Goal: Information Seeking & Learning: Check status

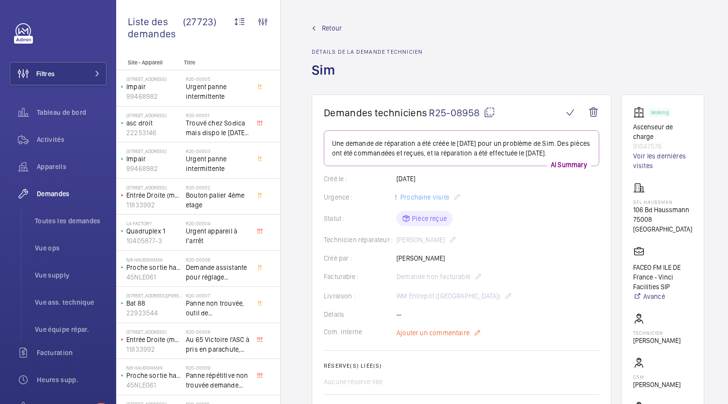
click at [443, 329] on span "Ajouter un commentaire" at bounding box center [432, 333] width 73 height 10
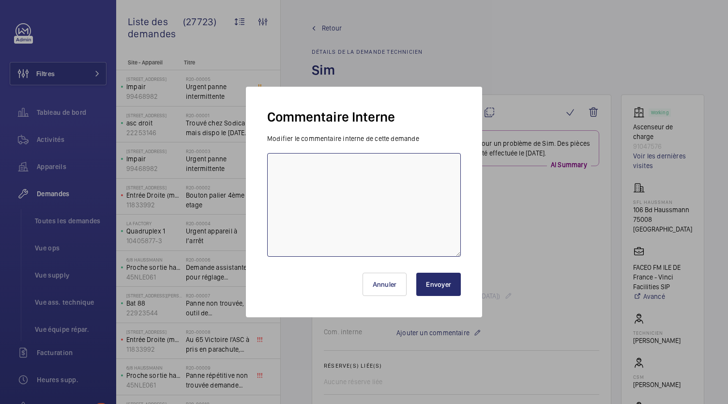
paste textarea "ER (12/09/25) : vu avec tech (Clément Chauveau) pour remettre en stock"
type textarea "ER (12/09/25) : vu avec tech (Clément Chauveau) pour remettre en stock"
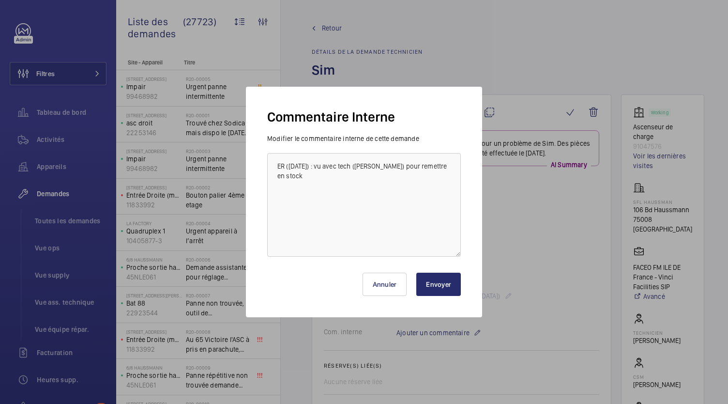
click at [428, 285] on button "Envoyer" at bounding box center [438, 284] width 45 height 23
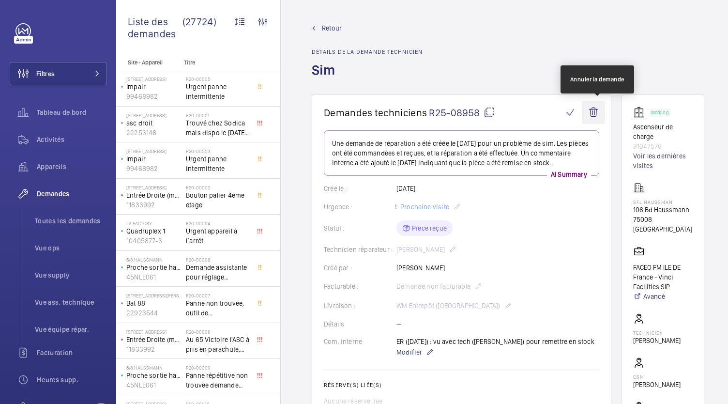
click at [596, 115] on wm-front-icon-button at bounding box center [593, 112] width 23 height 23
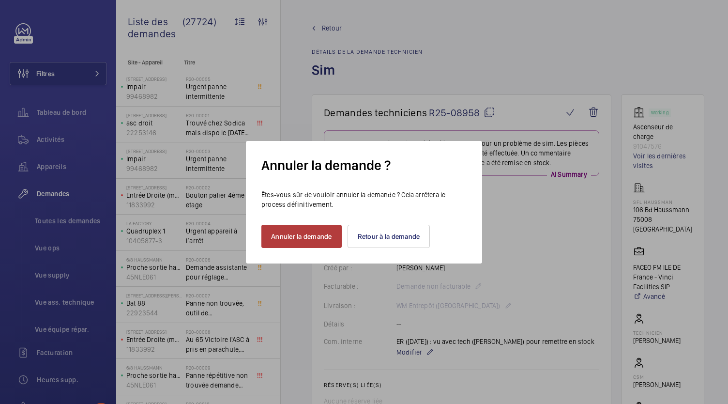
click at [313, 236] on button "Annuler la demande" at bounding box center [301, 236] width 80 height 23
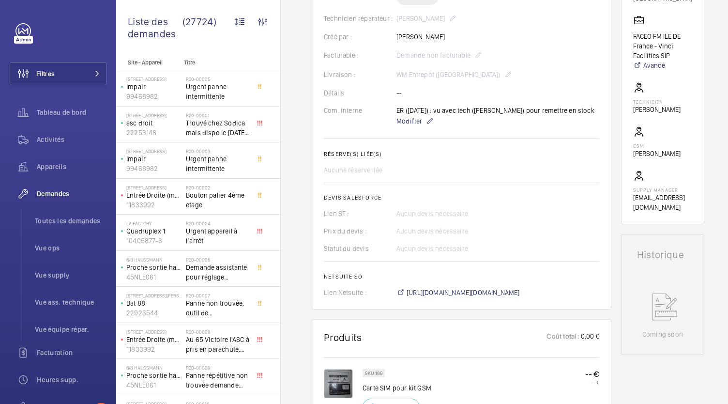
scroll to position [232, 0]
click at [520, 296] on span "https://6461500.app.netsuite.com/app/accounting/transactions/salesord.nl?id=277…" at bounding box center [463, 292] width 113 height 10
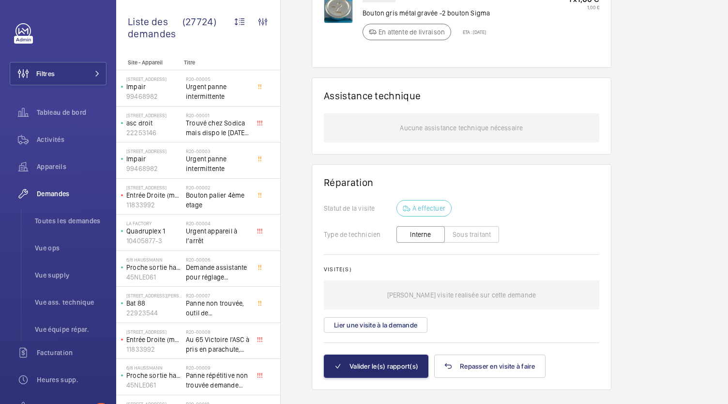
scroll to position [880, 0]
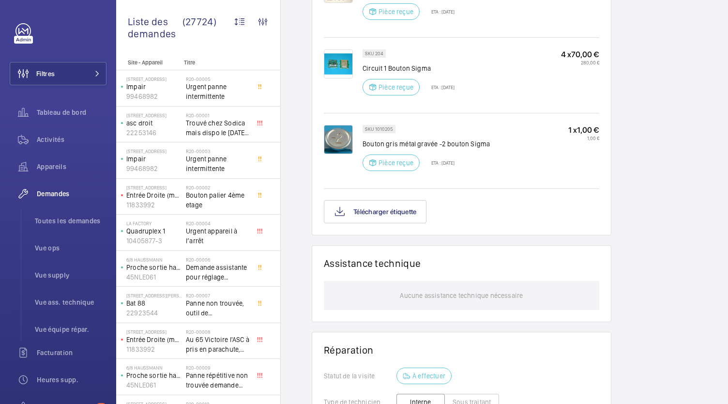
scroll to position [750, 0]
click at [390, 224] on button "Télécharger étiquette" at bounding box center [375, 211] width 103 height 23
click at [71, 193] on span "Demandes" at bounding box center [72, 194] width 70 height 10
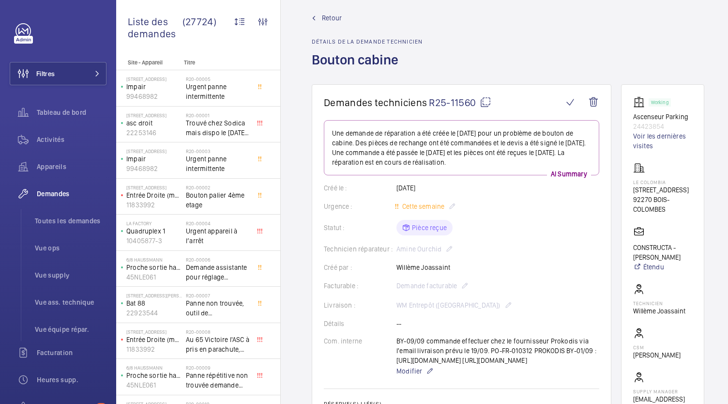
scroll to position [0, 0]
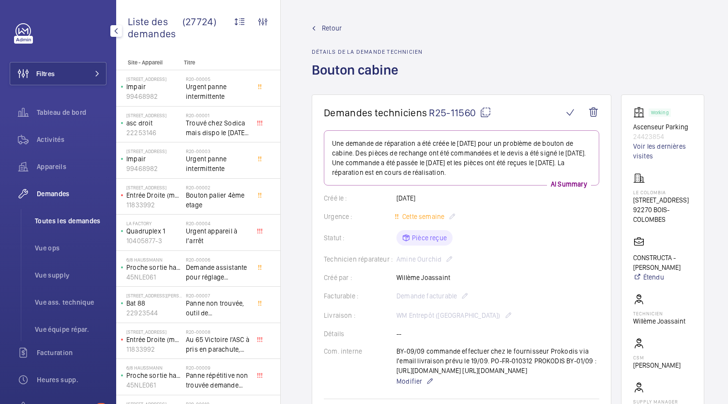
click at [73, 219] on span "Toutes les demandes" at bounding box center [71, 221] width 72 height 10
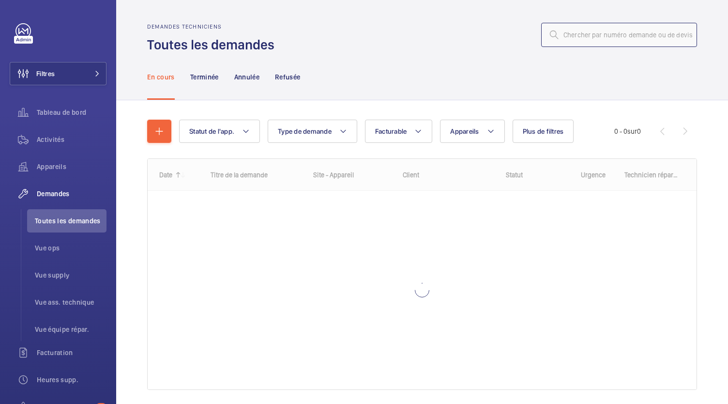
click at [587, 32] on input "text" at bounding box center [619, 35] width 156 height 24
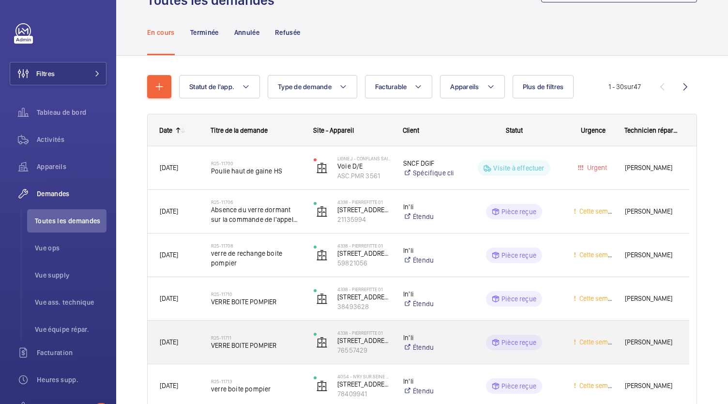
scroll to position [7, 0]
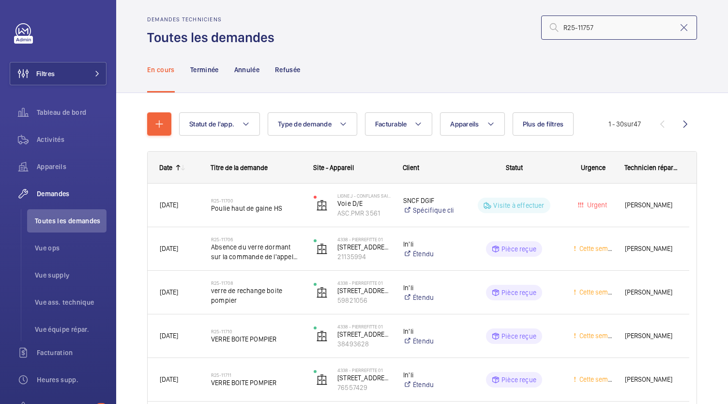
click at [602, 31] on input "R25-11757" at bounding box center [619, 27] width 156 height 24
type input "R25-11757"
click at [557, 30] on input "R25-11757" at bounding box center [619, 27] width 156 height 24
click at [548, 28] on mat-icon at bounding box center [554, 28] width 12 height 12
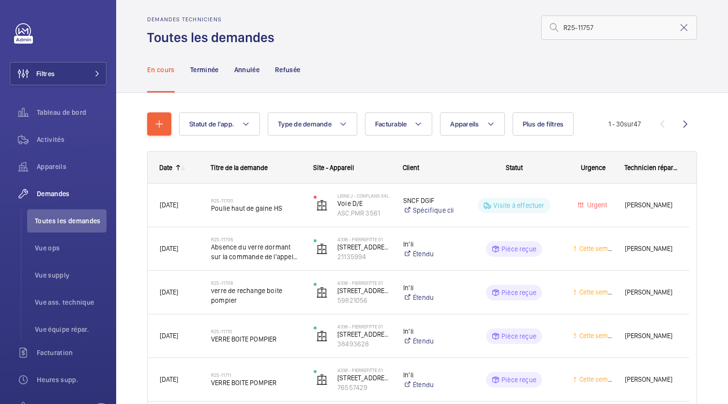
click at [548, 28] on mat-icon at bounding box center [554, 28] width 12 height 12
drag, startPoint x: 590, startPoint y: 32, endPoint x: 552, endPoint y: 30, distance: 37.8
click at [552, 30] on div "R25-11757" at bounding box center [619, 27] width 156 height 24
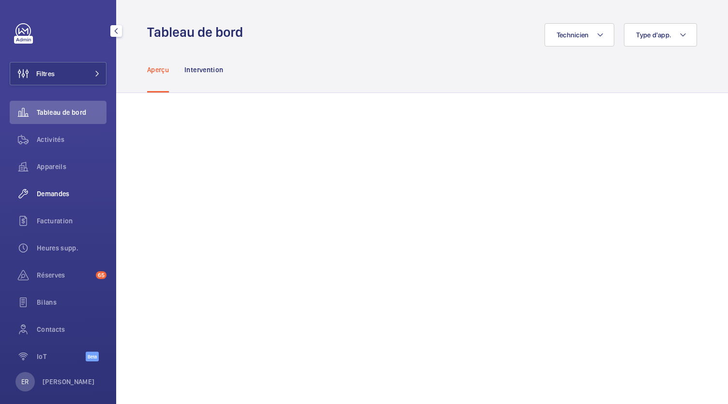
click at [65, 195] on span "Demandes" at bounding box center [72, 194] width 70 height 10
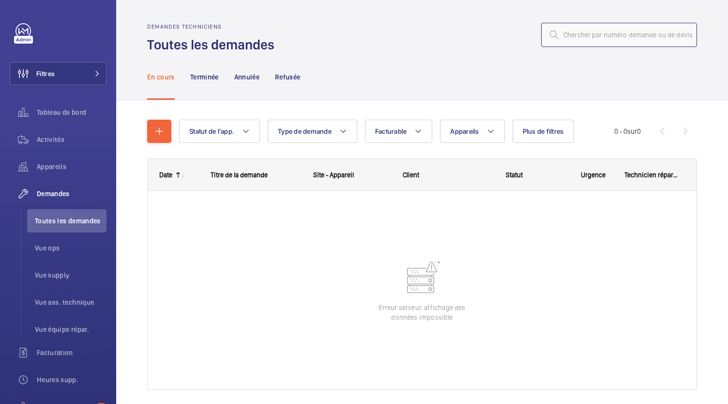
click at [588, 32] on input "text" at bounding box center [619, 35] width 156 height 24
paste input "R25-11757"
type input "R25-11757"
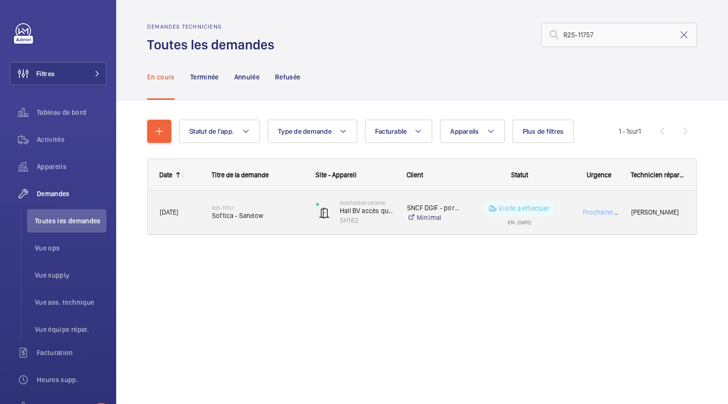
click at [260, 218] on span "Softica - Sandow" at bounding box center [257, 216] width 91 height 10
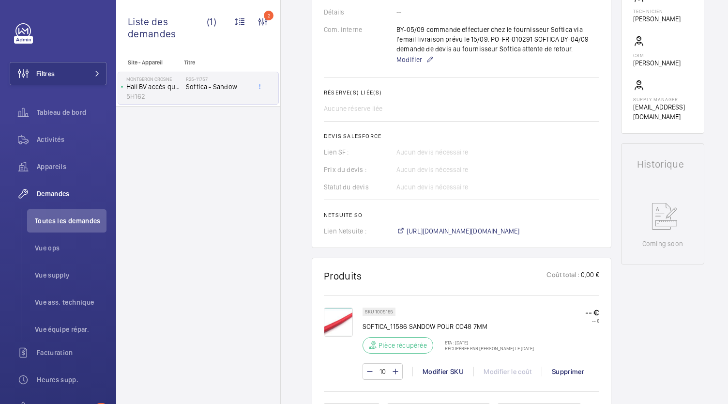
scroll to position [323, 0]
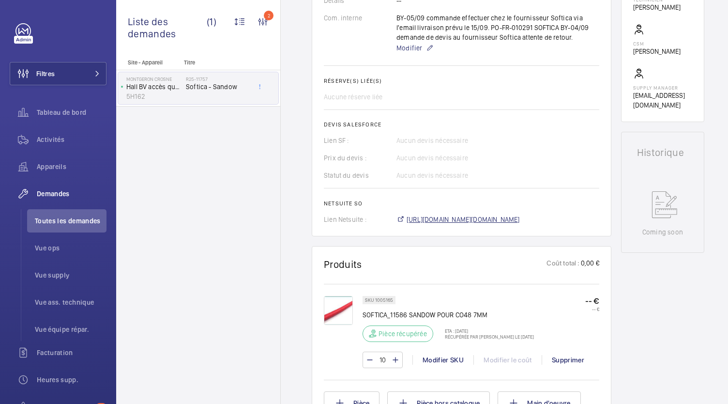
click at [461, 224] on span "[URL][DOMAIN_NAME][DOMAIN_NAME]" at bounding box center [463, 219] width 113 height 10
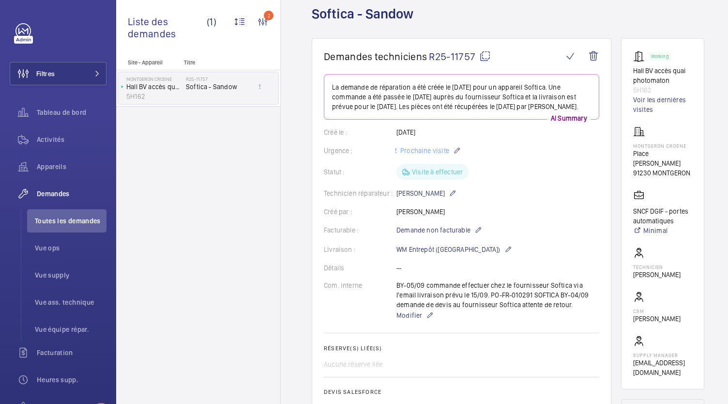
scroll to position [0, 0]
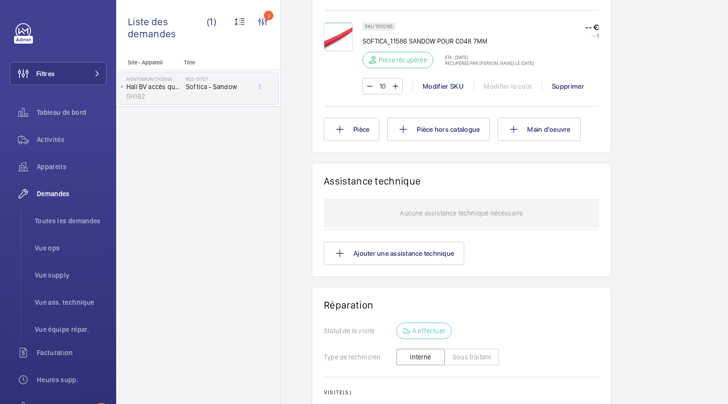
scroll to position [592, 0]
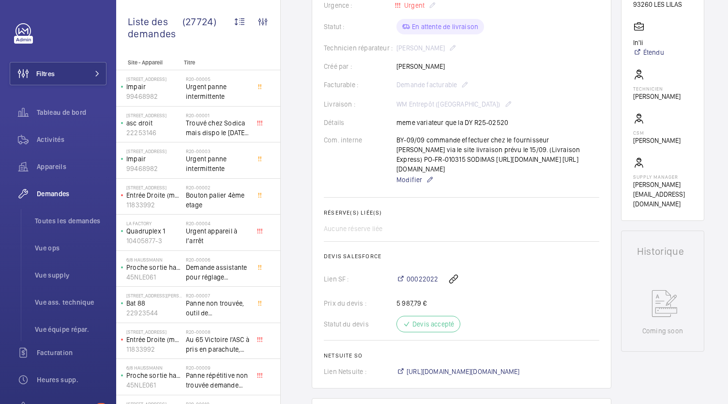
scroll to position [198, 0]
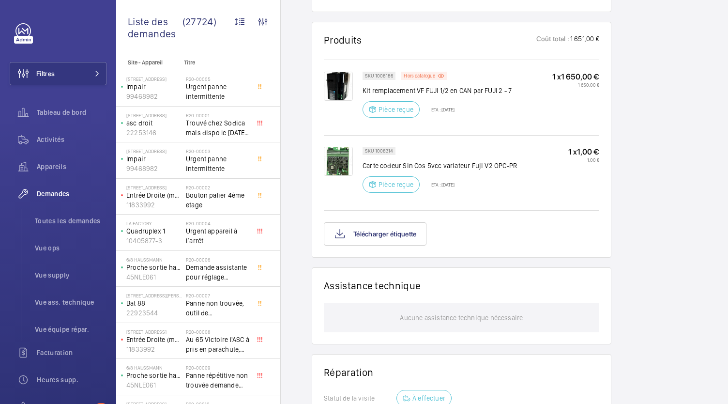
scroll to position [595, 0]
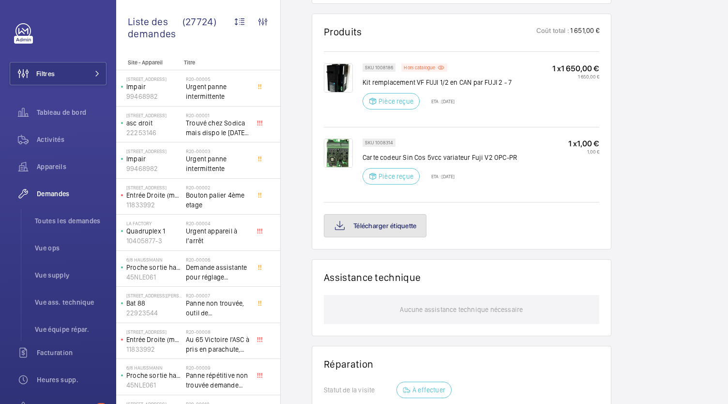
click at [406, 235] on button "Télécharger étiquette" at bounding box center [375, 225] width 103 height 23
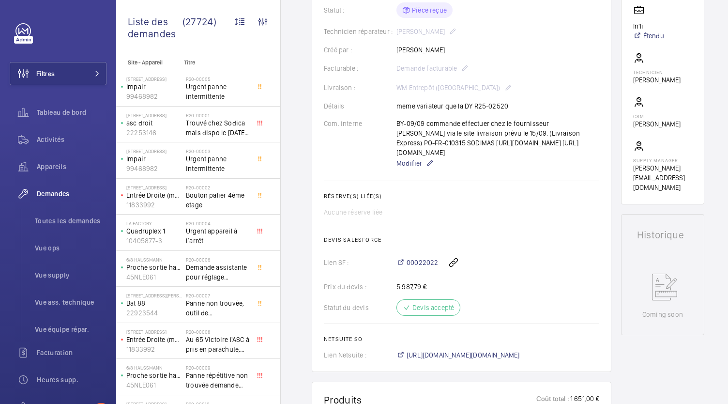
scroll to position [0, 0]
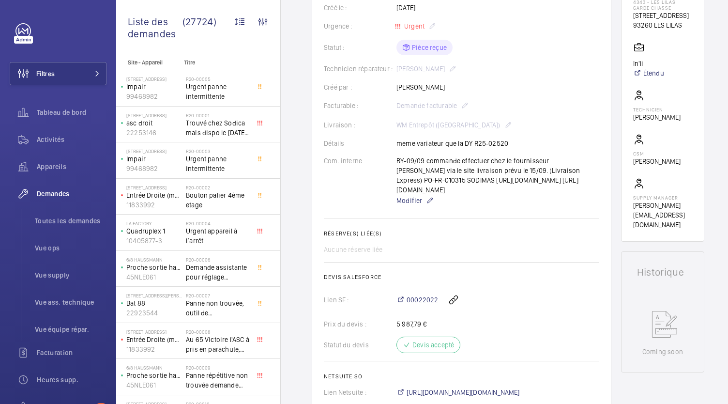
scroll to position [191, 0]
click at [70, 220] on span "Toutes les demandes" at bounding box center [71, 221] width 72 height 10
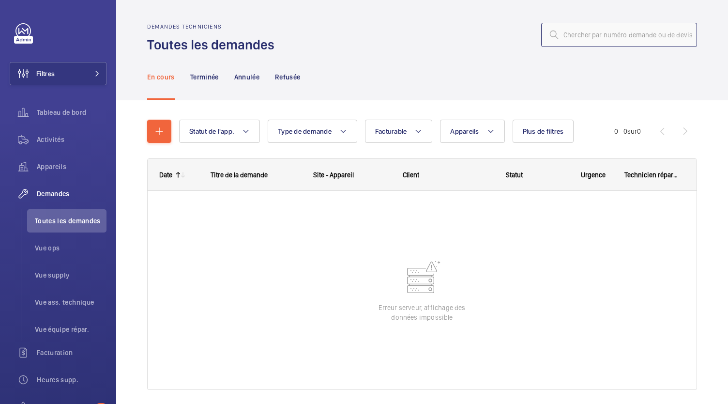
click at [585, 36] on input "text" at bounding box center [619, 35] width 156 height 24
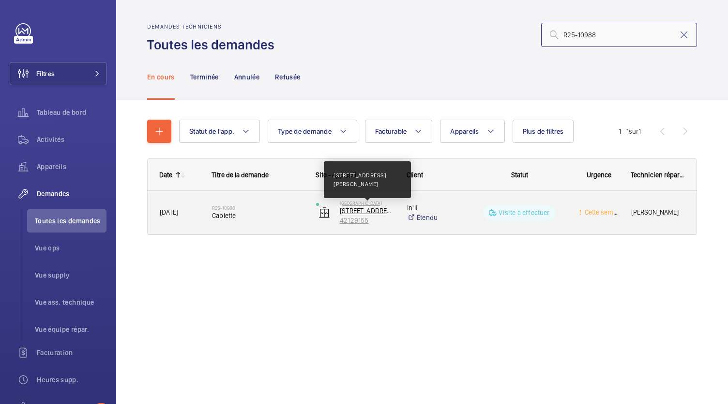
type input "R25-10988"
click at [356, 213] on p "7 Rue Camille Saint Sens" at bounding box center [367, 211] width 55 height 10
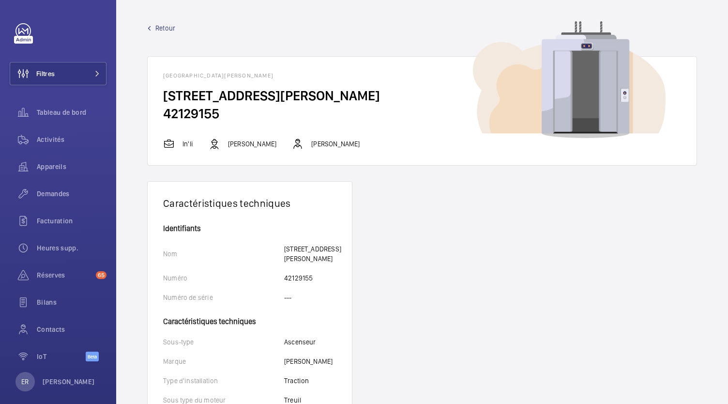
click at [170, 30] on span "Retour" at bounding box center [165, 28] width 20 height 10
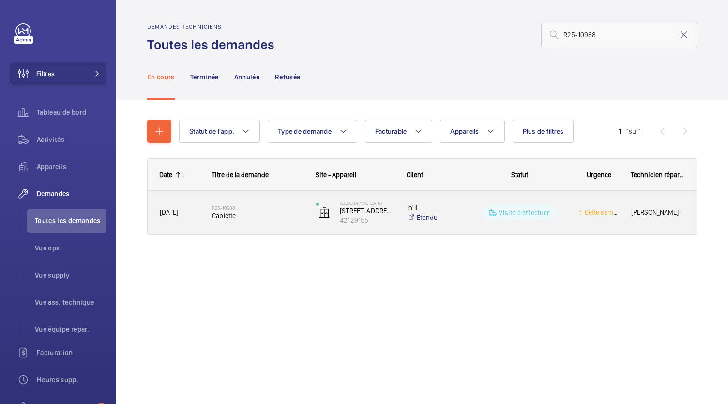
click at [218, 213] on span "Cablette" at bounding box center [257, 216] width 91 height 10
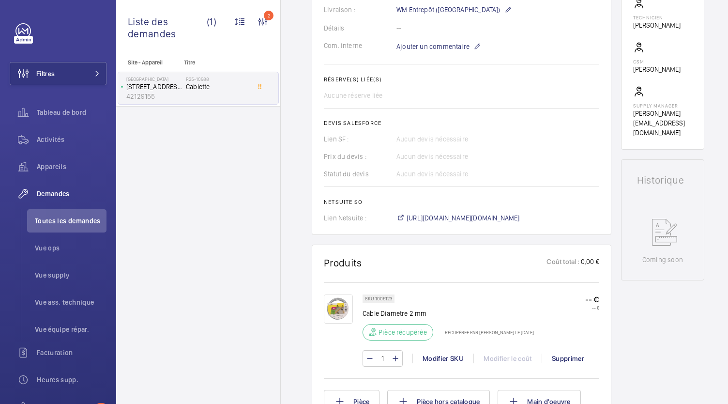
scroll to position [306, 0]
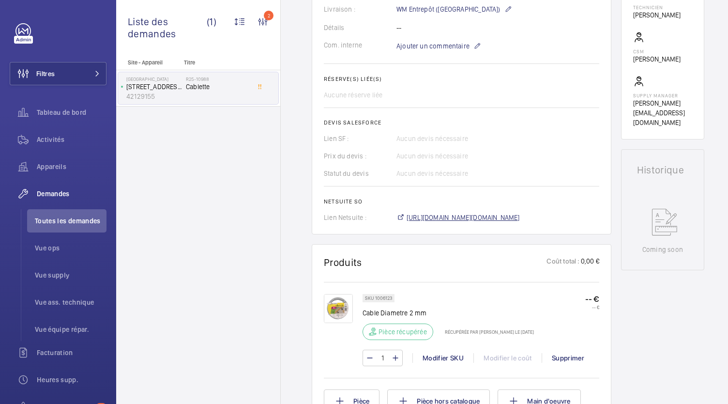
click at [439, 214] on span "https://6461500.app.netsuite.com/app/accounting/transactions/salesord.nl?id=292…" at bounding box center [463, 217] width 113 height 10
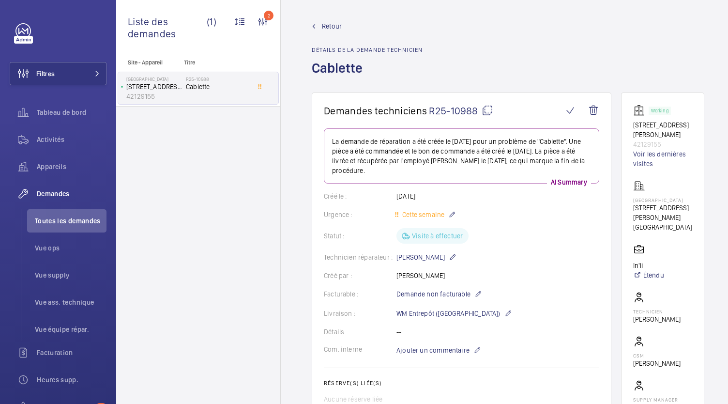
scroll to position [0, 0]
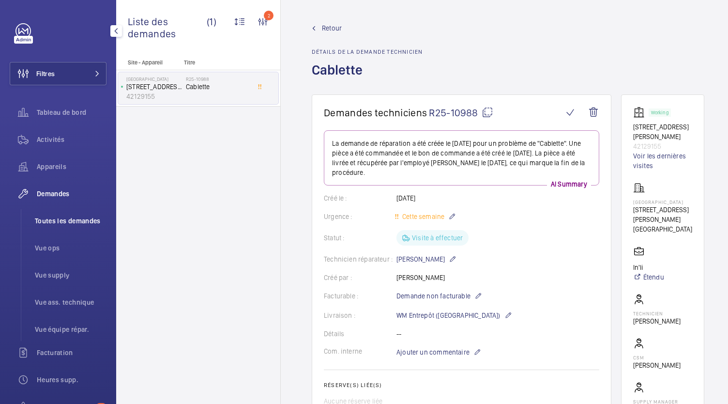
click at [55, 225] on span "Toutes les demandes" at bounding box center [71, 221] width 72 height 10
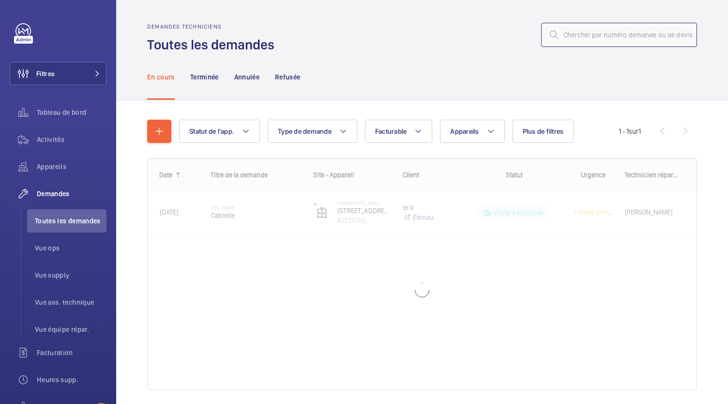
click at [570, 41] on input "text" at bounding box center [619, 35] width 156 height 24
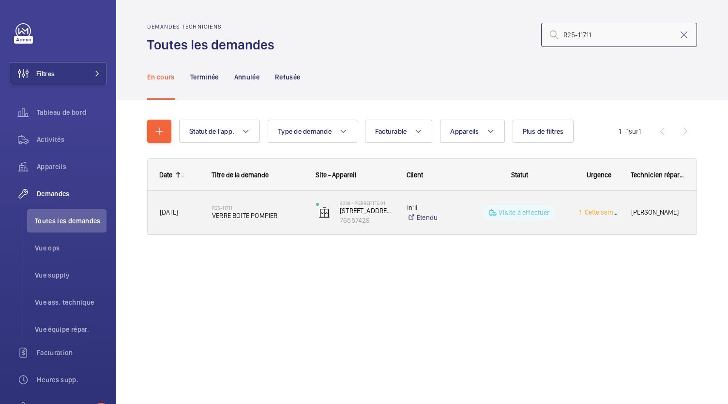
type input "R25-11711"
click at [232, 217] on span "VERRE BOITE POMPIER" at bounding box center [257, 216] width 91 height 10
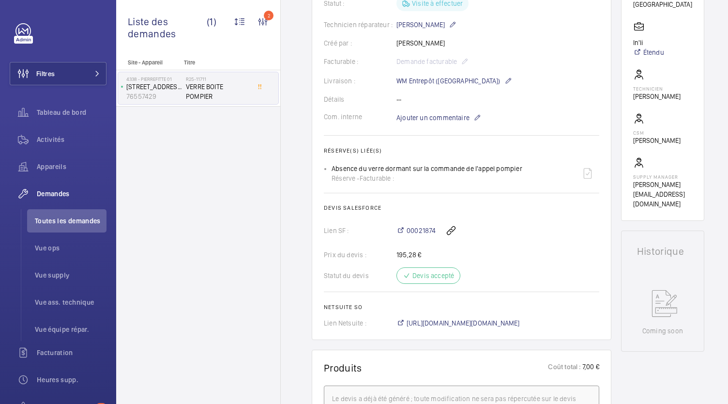
scroll to position [348, 0]
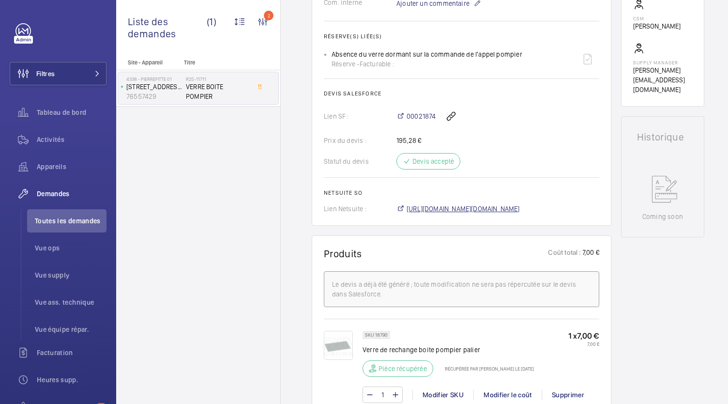
click at [429, 213] on span "https://6461500.app.netsuite.com/app/accounting/transactions/salesord.nl?id=298…" at bounding box center [463, 209] width 113 height 10
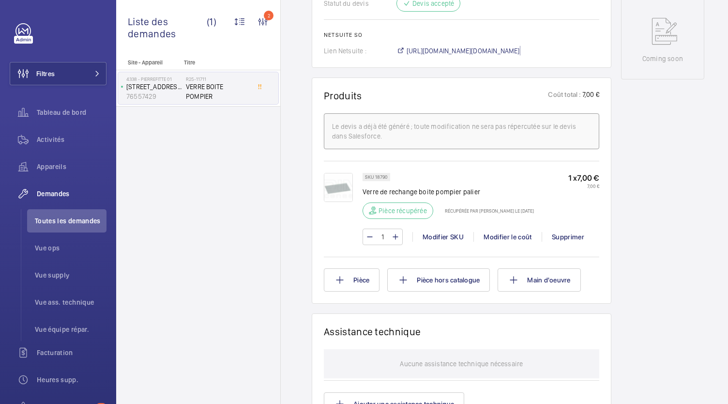
scroll to position [506, 0]
click at [360, 56] on div "Lien Netsuite : https://6461500.app.netsuite.com/app/accounting/transactions/sa…" at bounding box center [461, 51] width 275 height 10
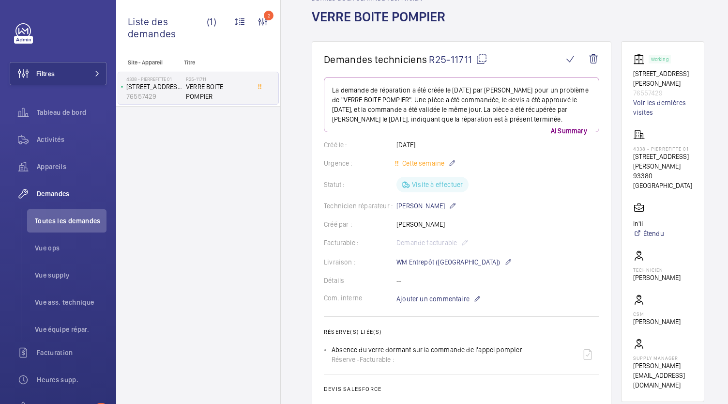
scroll to position [0, 0]
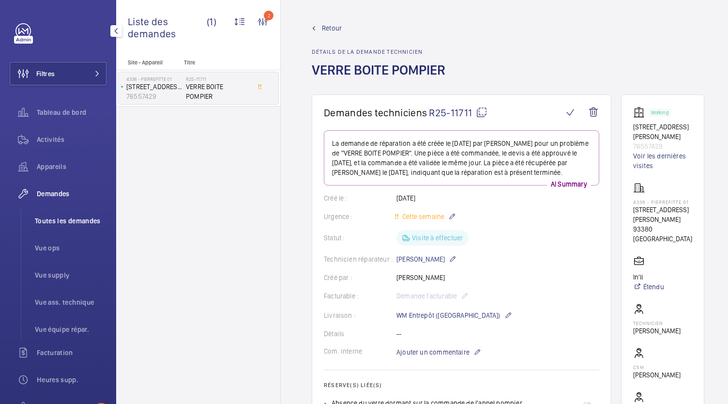
click at [83, 225] on span "Toutes les demandes" at bounding box center [71, 221] width 72 height 10
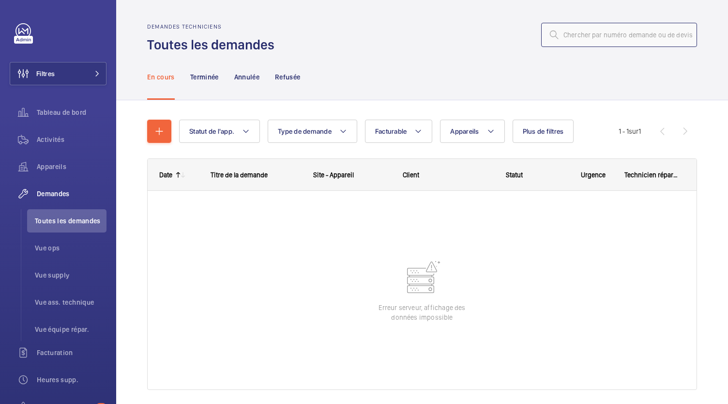
click at [587, 32] on input "text" at bounding box center [619, 35] width 156 height 24
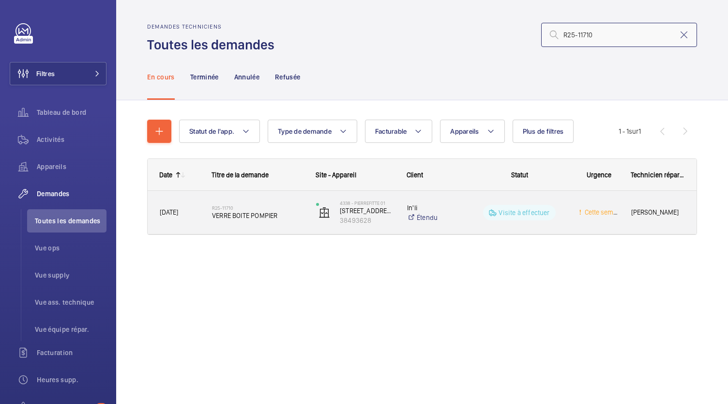
type input "R25-11710"
click at [230, 212] on span "VERRE BOITE POMPIER" at bounding box center [257, 216] width 91 height 10
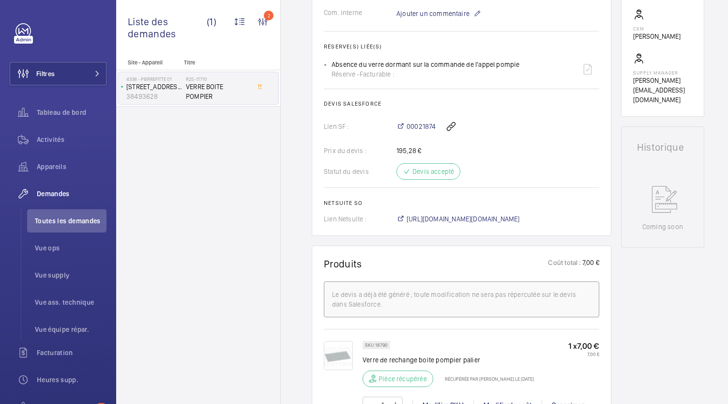
scroll to position [348, 0]
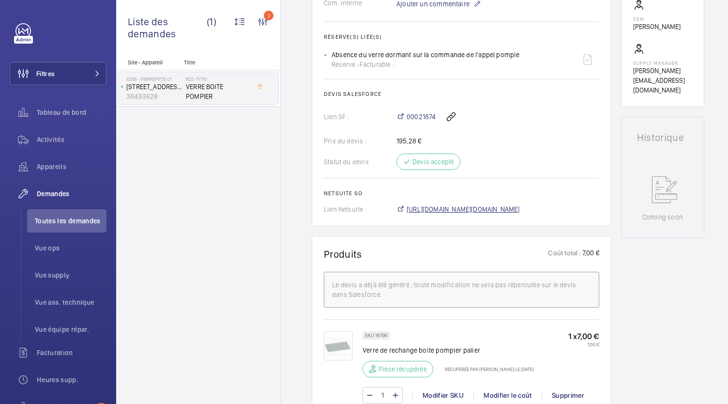
click at [454, 214] on span "https://6461500.app.netsuite.com/app/accounting/transactions/salesord.nl?id=298…" at bounding box center [463, 209] width 113 height 10
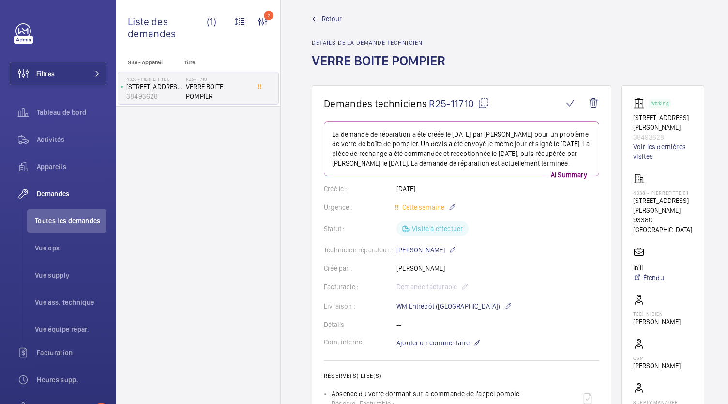
scroll to position [4, 0]
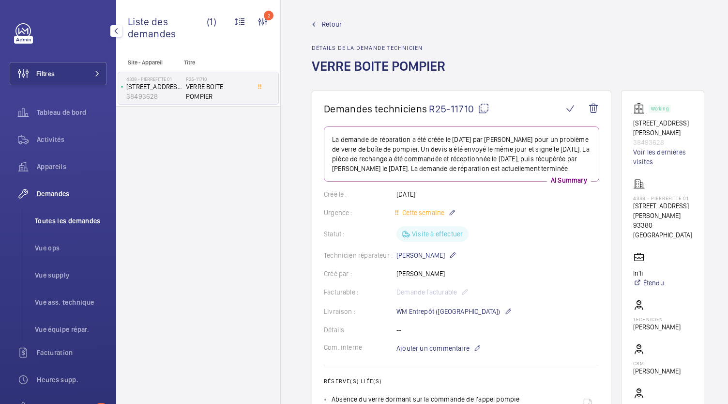
click at [81, 224] on span "Toutes les demandes" at bounding box center [71, 221] width 72 height 10
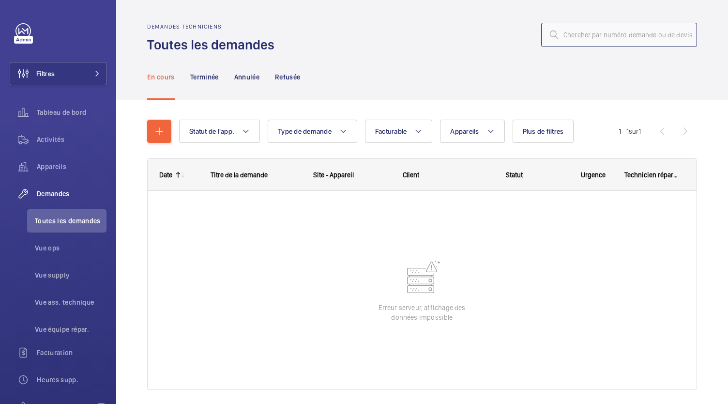
click at [571, 32] on input "text" at bounding box center [619, 35] width 156 height 24
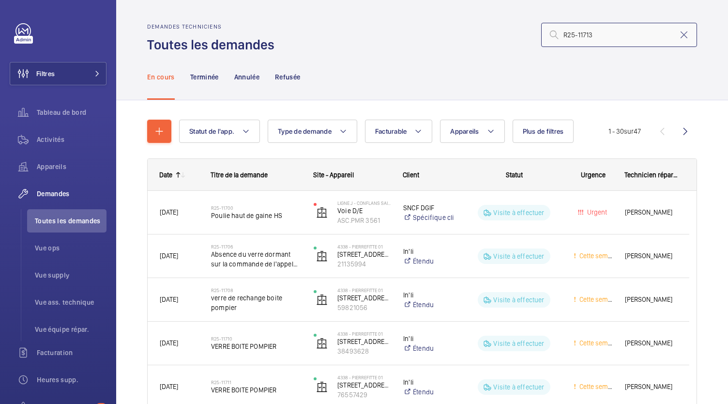
type input "R25-11713"
drag, startPoint x: 590, startPoint y: 33, endPoint x: 554, endPoint y: 36, distance: 36.0
click at [550, 36] on div "R25-11713" at bounding box center [619, 35] width 156 height 24
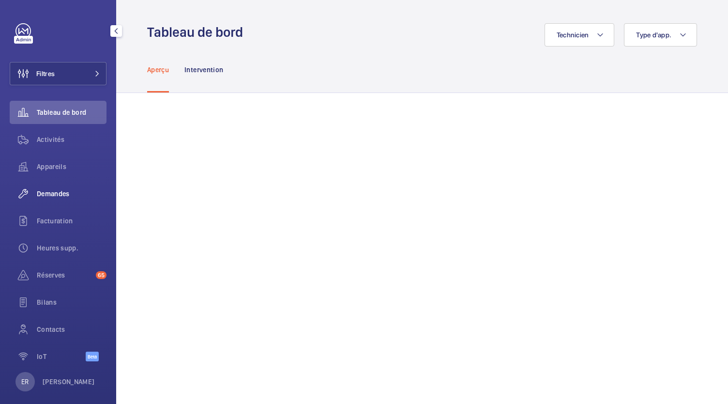
click at [70, 196] on span "Demandes" at bounding box center [72, 194] width 70 height 10
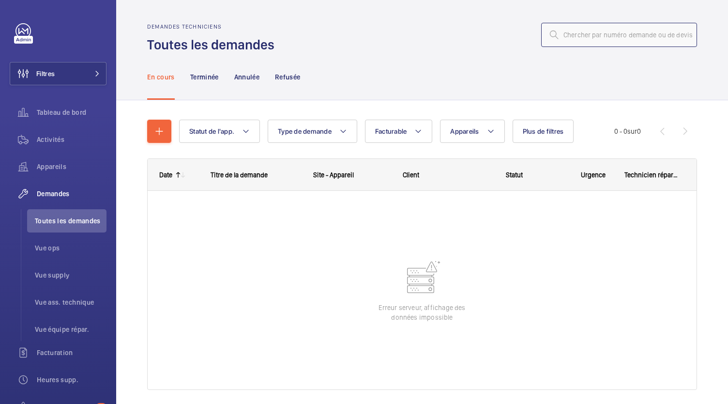
click at [638, 42] on input "text" at bounding box center [619, 35] width 156 height 24
paste input "R25-11713"
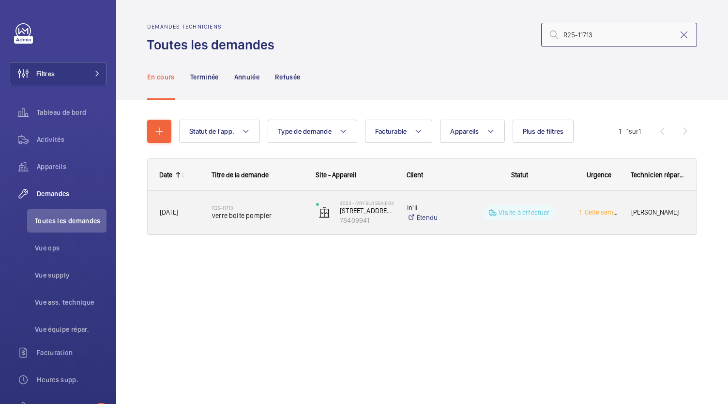
type input "R25-11713"
click at [224, 210] on h2 "R25-11713" at bounding box center [257, 208] width 91 height 6
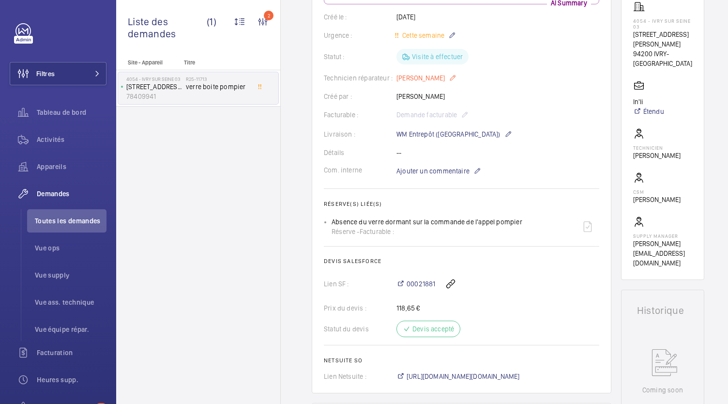
scroll to position [295, 0]
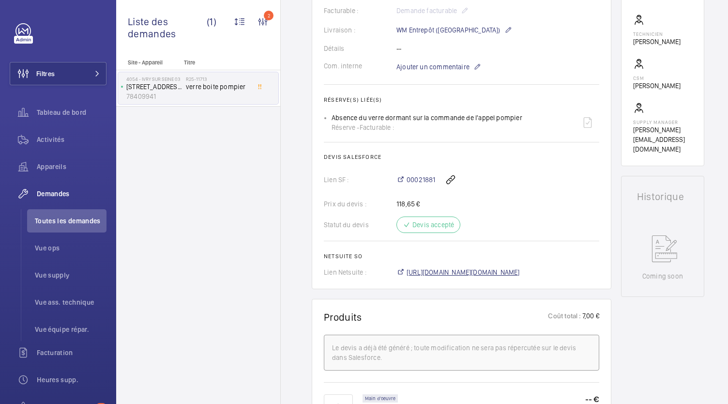
click at [442, 268] on span "https://6461500.app.netsuite.com/app/accounting/transactions/salesord.nl?id=299…" at bounding box center [463, 272] width 113 height 10
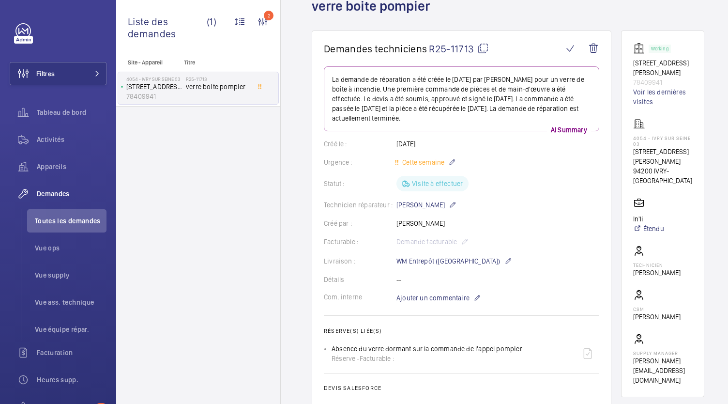
scroll to position [0, 0]
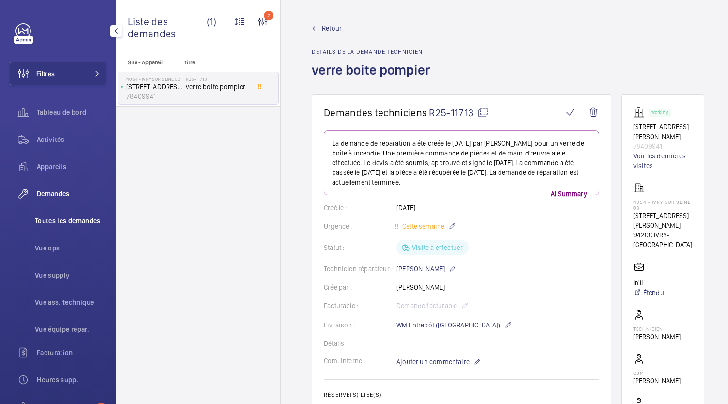
click at [80, 220] on span "Toutes les demandes" at bounding box center [71, 221] width 72 height 10
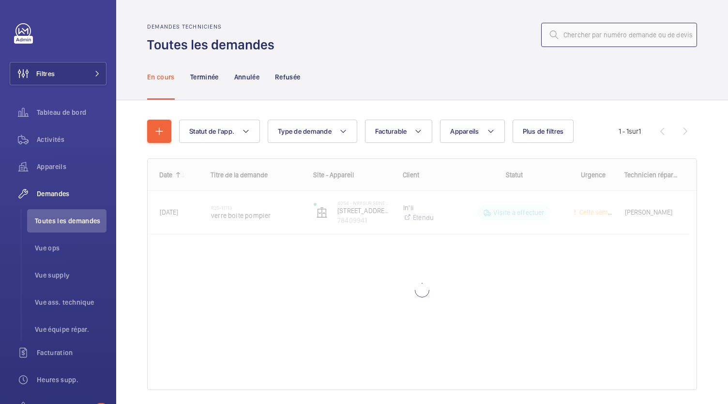
click at [557, 40] on input "text" at bounding box center [619, 35] width 156 height 24
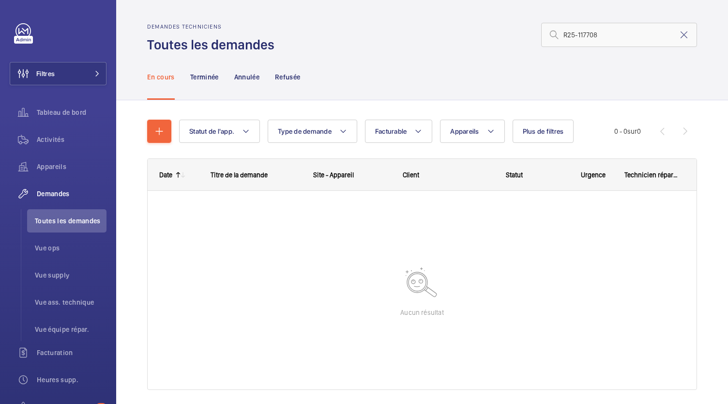
click at [548, 34] on mat-icon at bounding box center [554, 35] width 12 height 12
click at [583, 34] on input "R25-117708" at bounding box center [619, 35] width 156 height 24
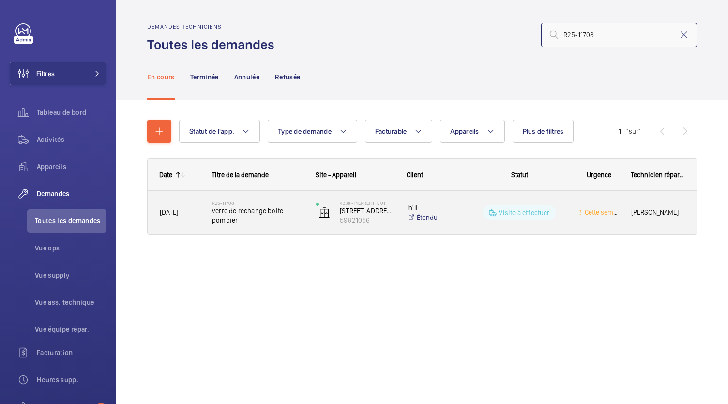
type input "R25-11708"
click at [250, 211] on span "verre de rechange boite pompier" at bounding box center [257, 215] width 91 height 19
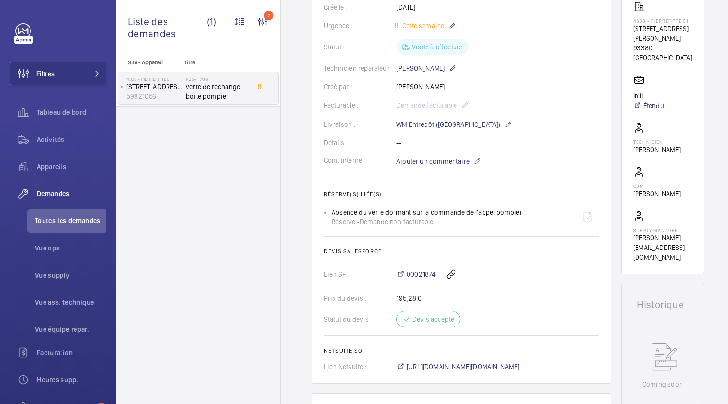
scroll to position [327, 0]
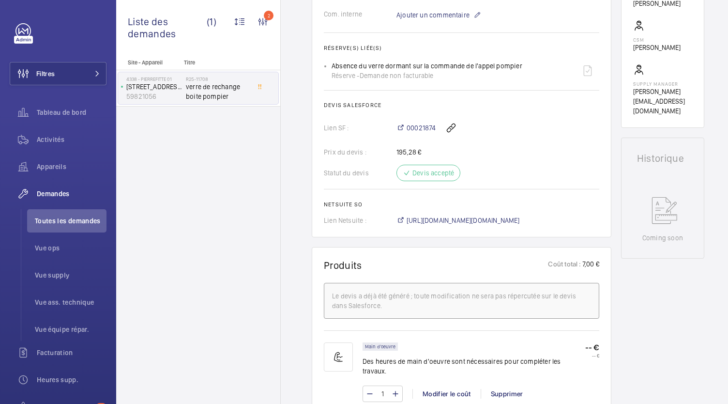
click at [436, 213] on wm-front-card-body "Un devis a été établi le 3 septembre 2025, puis signé le 4 septembre. La comman…" at bounding box center [461, 14] width 275 height 422
click at [436, 215] on span "https://6461500.app.netsuite.com/app/accounting/transactions/salesord.nl?id=298…" at bounding box center [463, 220] width 113 height 10
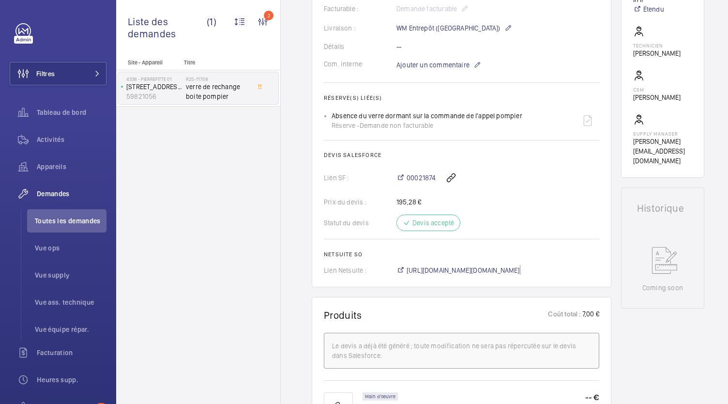
scroll to position [276, 0]
click at [77, 227] on li "Toutes les demandes" at bounding box center [66, 220] width 79 height 23
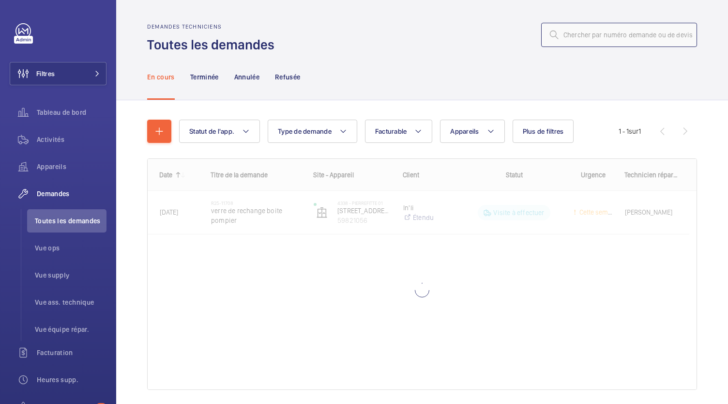
click at [590, 32] on input "text" at bounding box center [619, 35] width 156 height 24
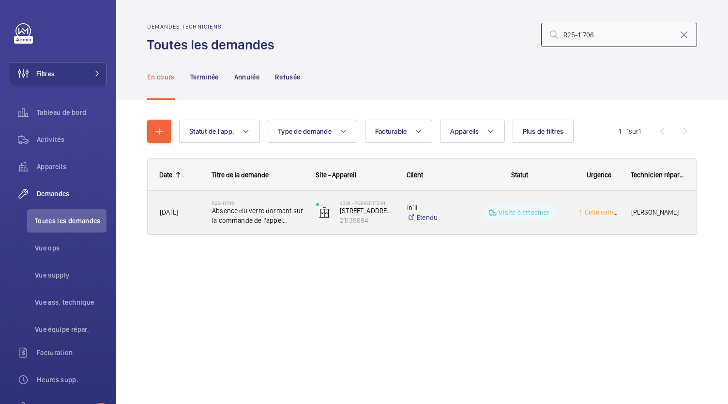
type input "R25-11706"
click at [243, 215] on span "Absence du verre dormant sur la commande de l'appel pompier" at bounding box center [257, 215] width 91 height 19
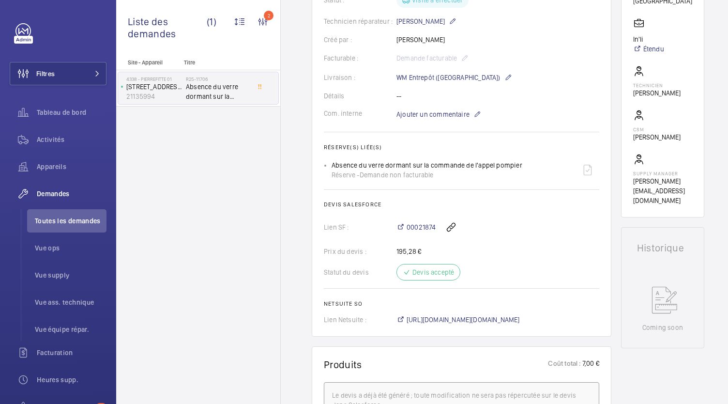
scroll to position [272, 0]
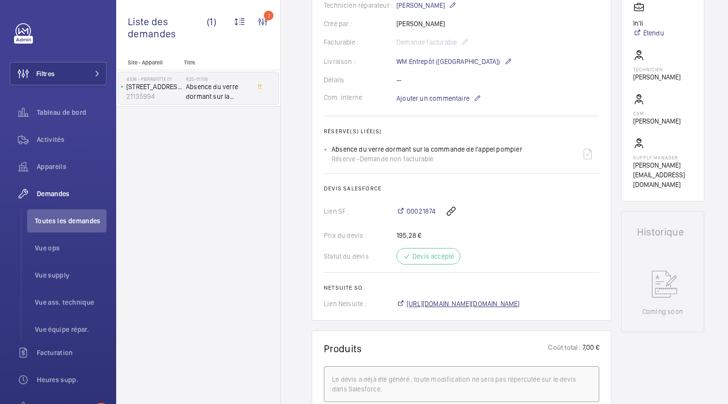
click at [458, 308] on span "https://6461500.app.netsuite.com/app/accounting/transactions/salesord.nl?id=298…" at bounding box center [463, 304] width 113 height 10
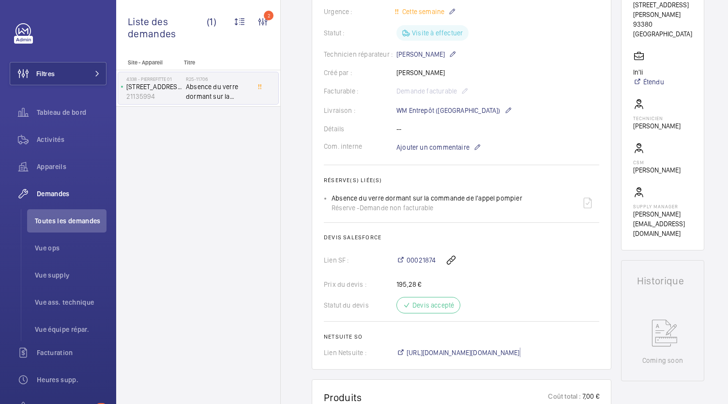
scroll to position [0, 0]
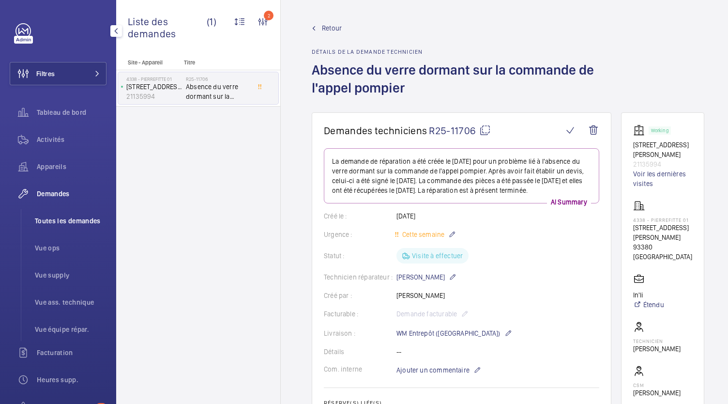
click at [80, 216] on span "Toutes les demandes" at bounding box center [71, 221] width 72 height 10
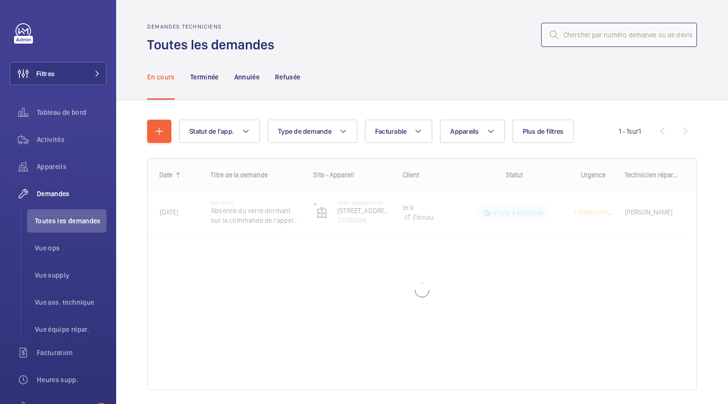
click at [573, 34] on input "text" at bounding box center [619, 35] width 156 height 24
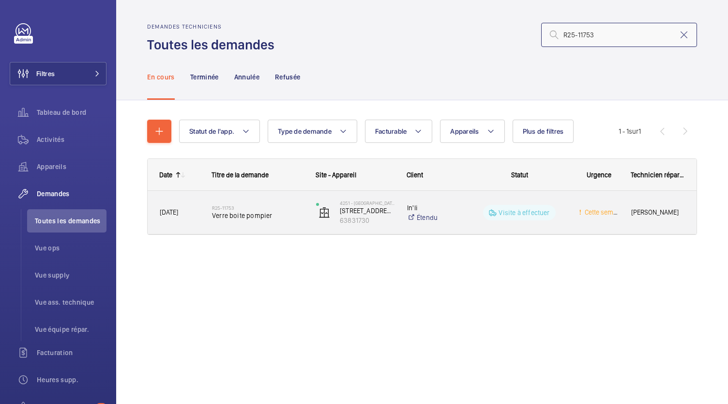
type input "R25-11753"
click at [252, 208] on h2 "R25-11753" at bounding box center [257, 208] width 91 height 6
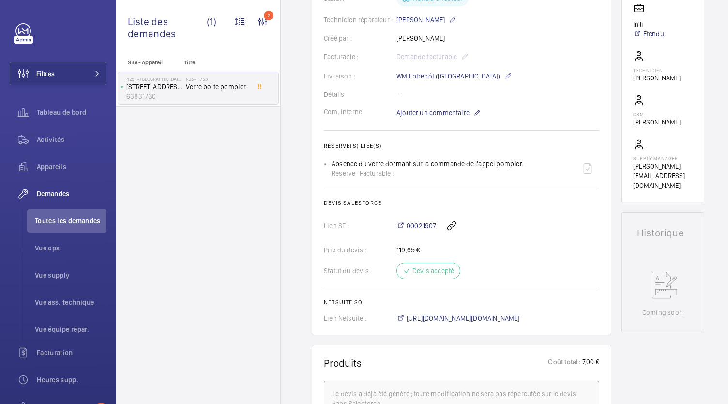
scroll to position [304, 0]
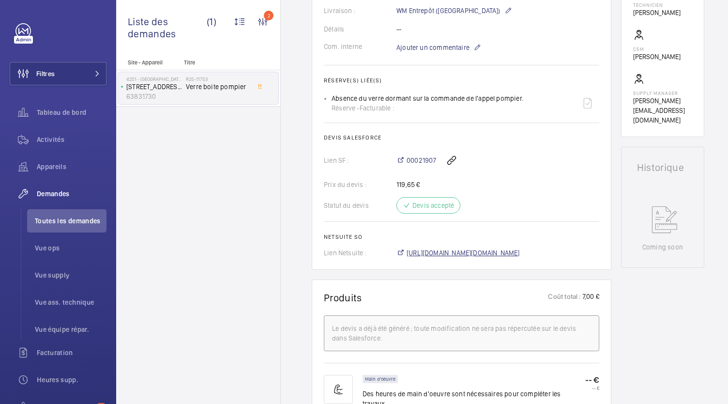
click at [430, 258] on span "https://6461500.app.netsuite.com/app/accounting/transactions/salesord.nl?id=299…" at bounding box center [463, 253] width 113 height 10
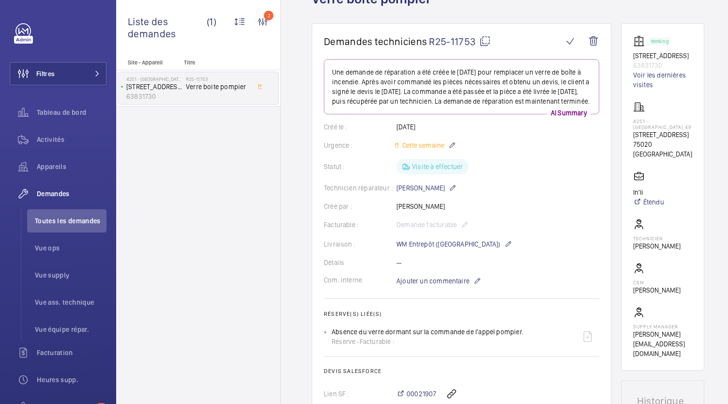
scroll to position [49, 0]
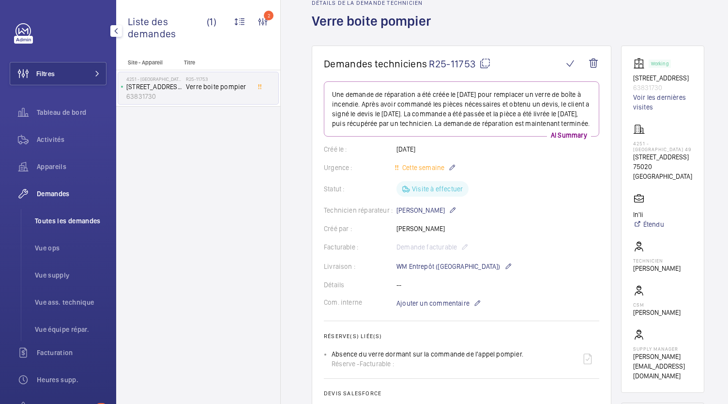
click at [52, 222] on span "Toutes les demandes" at bounding box center [71, 221] width 72 height 10
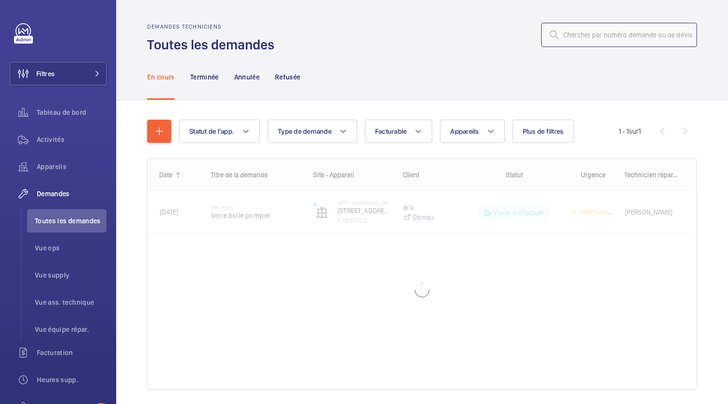
click at [562, 39] on input "text" at bounding box center [619, 35] width 156 height 24
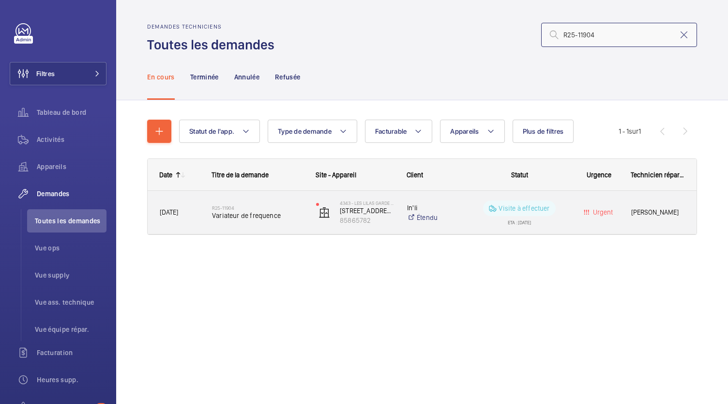
type input "R25-11904"
click at [253, 215] on span "Variateur de frequence" at bounding box center [257, 216] width 91 height 10
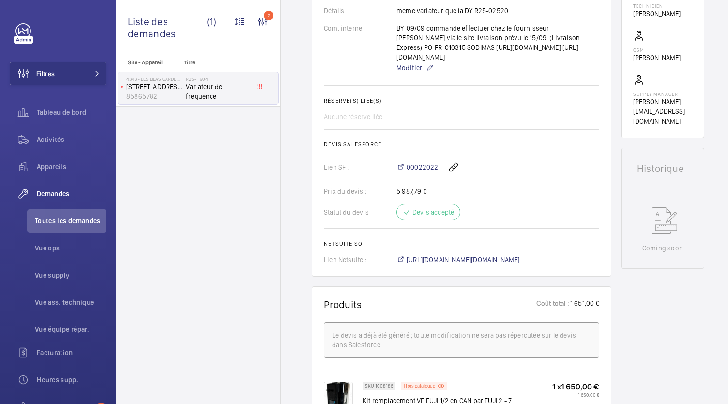
scroll to position [295, 0]
click at [450, 263] on span "https://6461500.app.netsuite.com/app/accounting/transactions/salesord.nl?id=299…" at bounding box center [463, 259] width 113 height 10
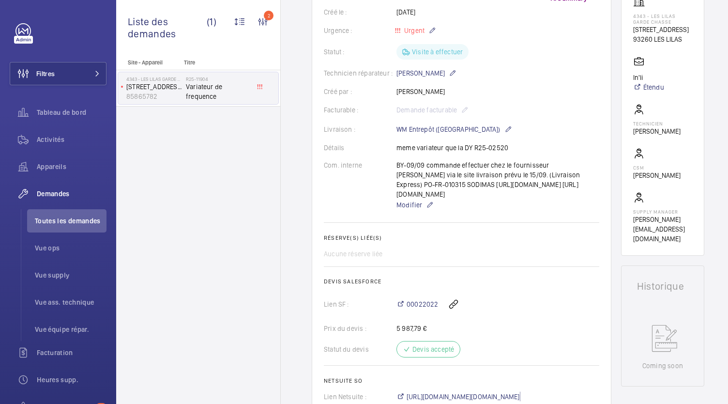
scroll to position [0, 0]
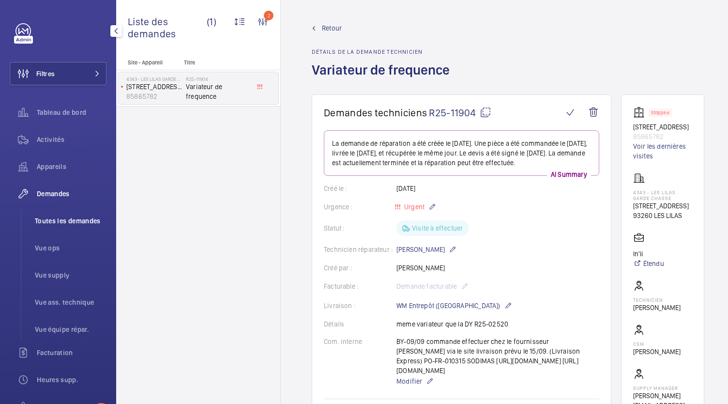
click at [62, 225] on span "Toutes les demandes" at bounding box center [71, 221] width 72 height 10
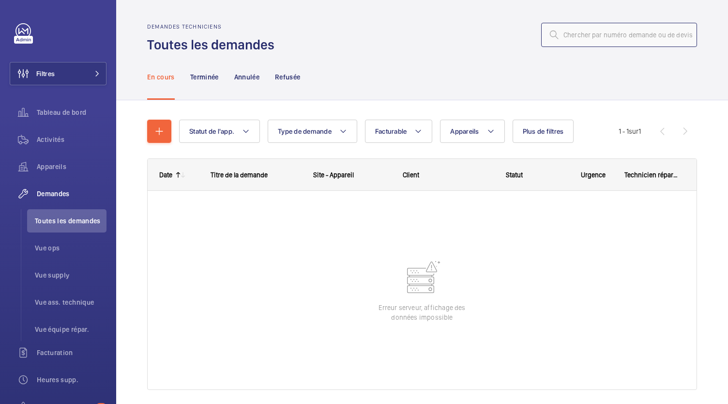
click at [564, 37] on input "text" at bounding box center [619, 35] width 156 height 24
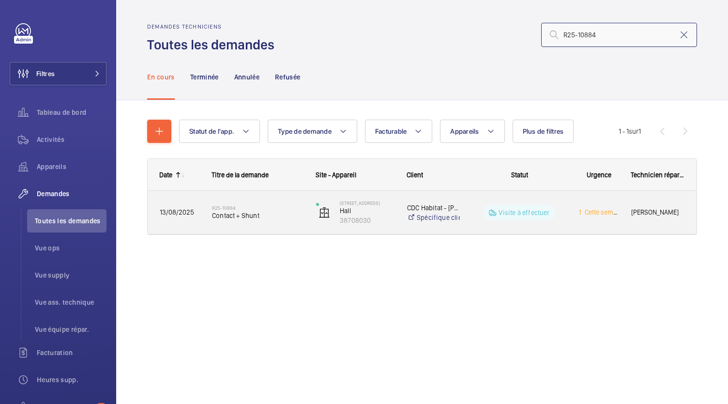
type input "R25-10884"
click at [244, 209] on h2 "R25-10884" at bounding box center [257, 208] width 91 height 6
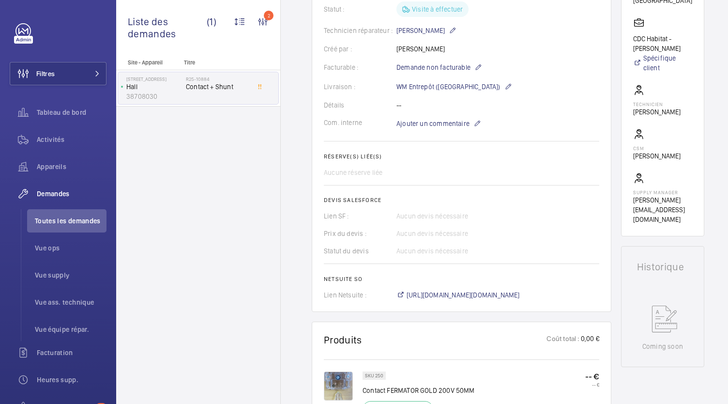
scroll to position [228, 0]
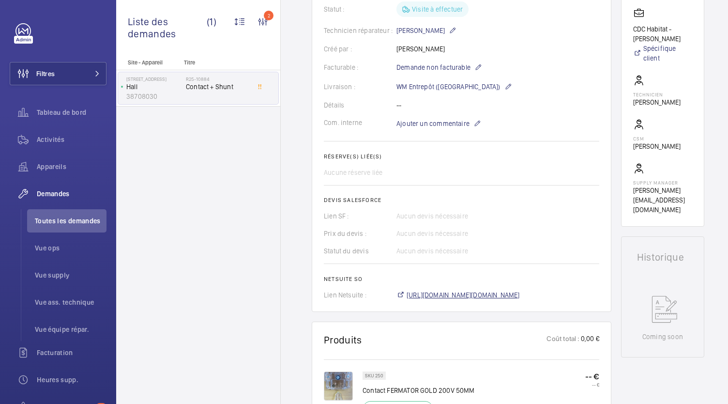
click at [430, 297] on span "https://6461500.app.netsuite.com/app/accounting/transactions/salesord.nl?id=290…" at bounding box center [463, 295] width 113 height 10
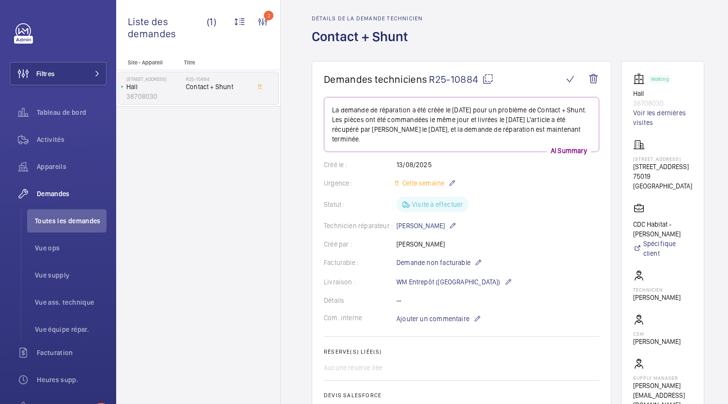
scroll to position [0, 0]
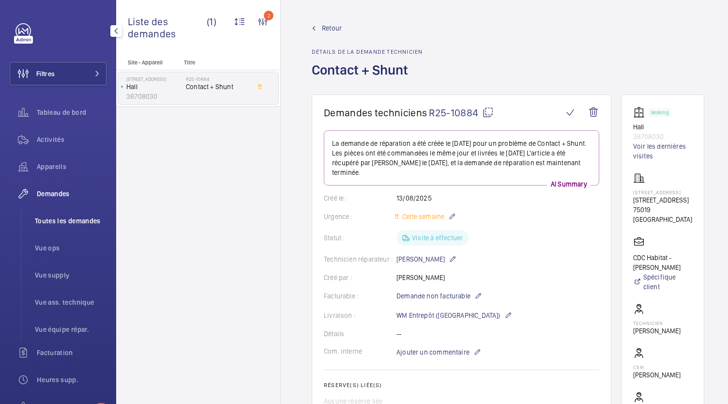
click at [87, 214] on li "Toutes les demandes" at bounding box center [66, 220] width 79 height 23
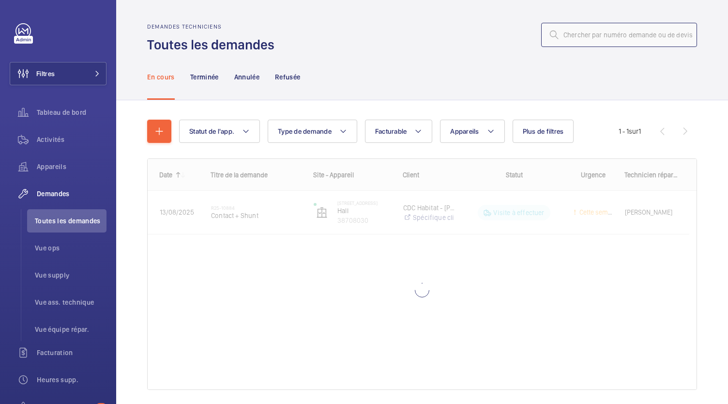
click at [571, 40] on input "text" at bounding box center [619, 35] width 156 height 24
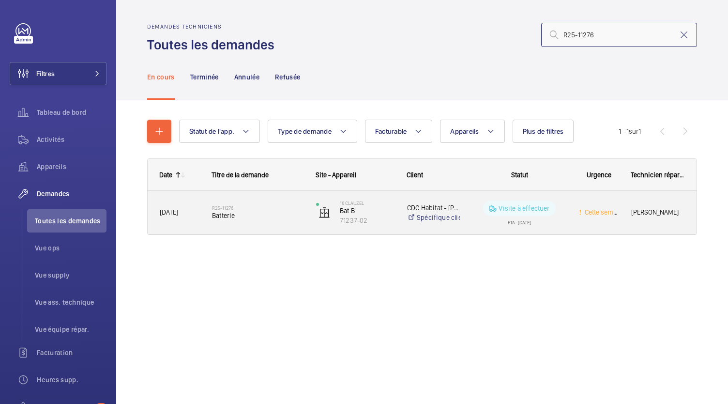
type input "R25-11276"
click at [228, 214] on span "Batterie" at bounding box center [257, 216] width 91 height 10
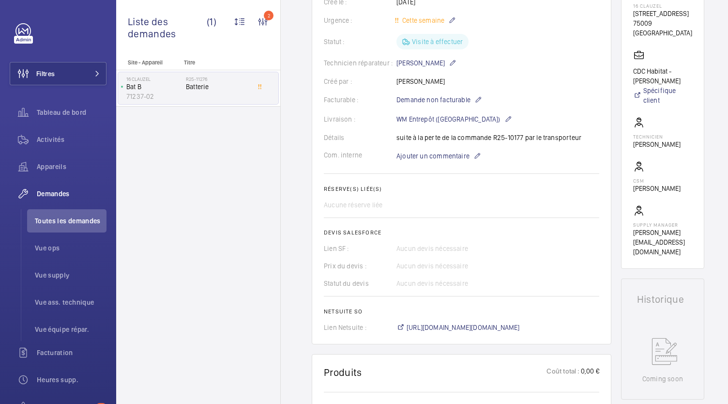
scroll to position [253, 0]
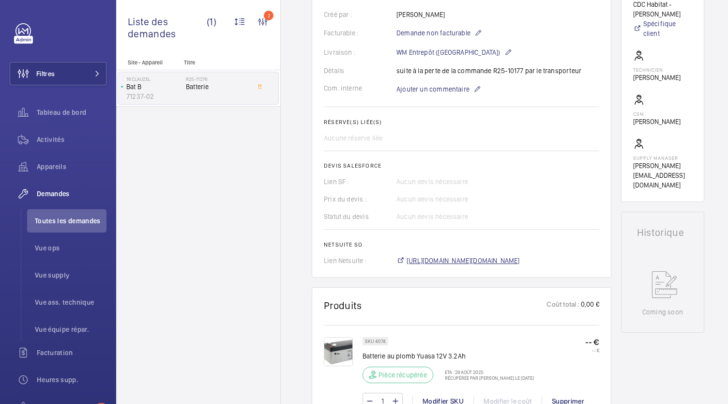
click at [467, 260] on span "https://6461500.app.netsuite.com/app/accounting/transactions/salesord.nl?id=293…" at bounding box center [463, 261] width 113 height 10
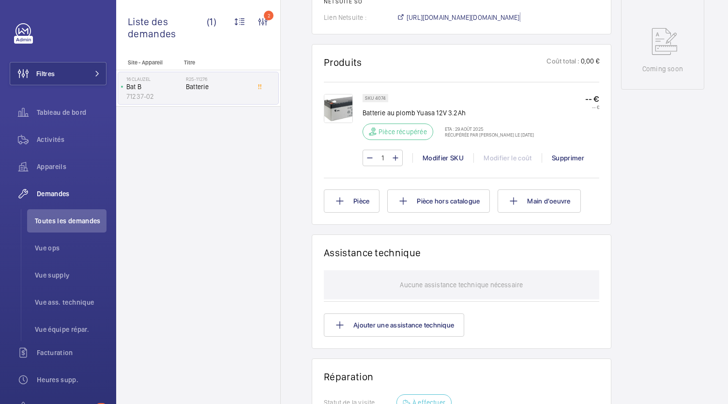
scroll to position [483, 0]
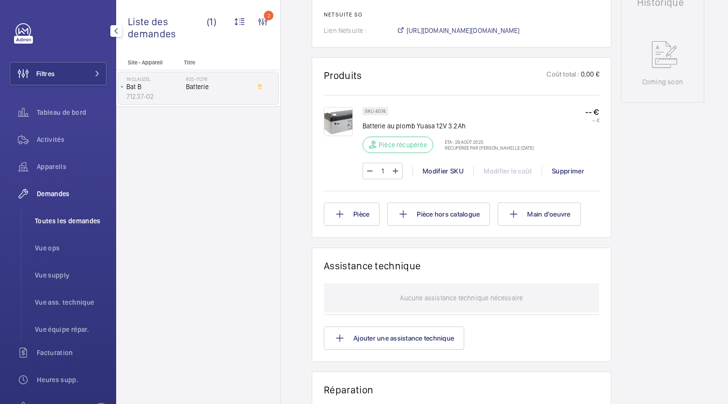
click at [72, 226] on li "Toutes les demandes" at bounding box center [66, 220] width 79 height 23
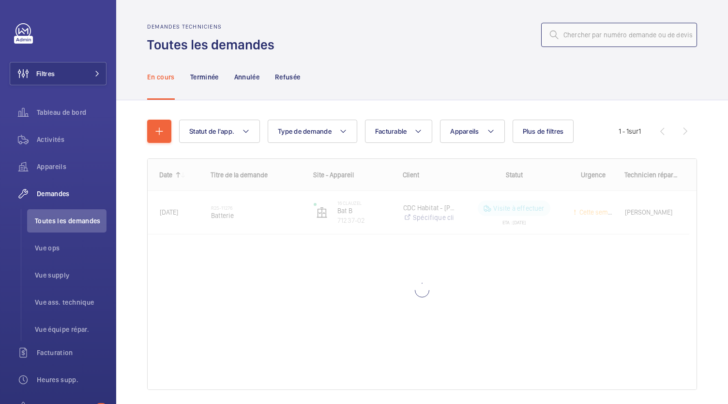
click at [570, 32] on input "text" at bounding box center [619, 35] width 156 height 24
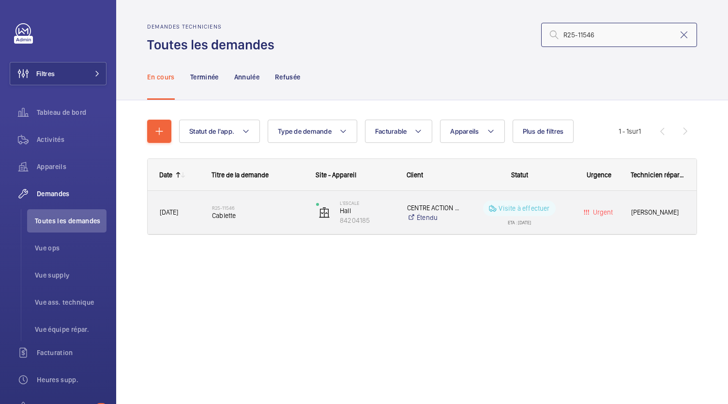
type input "R25-11546"
click at [219, 215] on span "Cablette" at bounding box center [257, 216] width 91 height 10
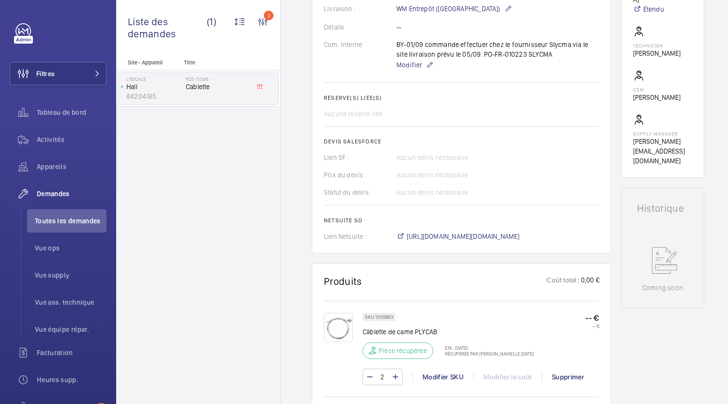
scroll to position [324, 0]
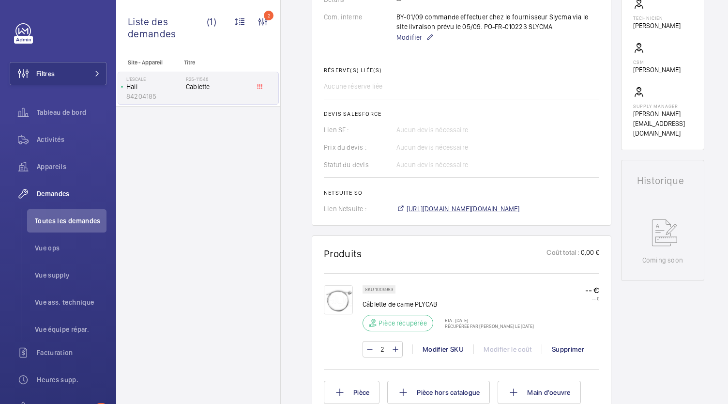
click at [469, 211] on span "https://6461500.app.netsuite.com/app/accounting/transactions/salesord.nl?id=296…" at bounding box center [463, 209] width 113 height 10
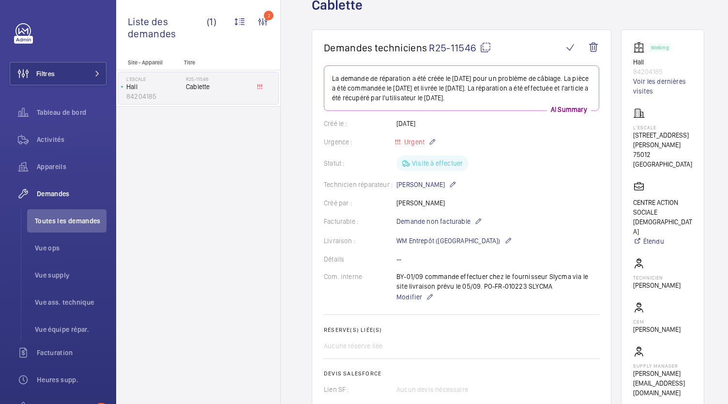
scroll to position [0, 0]
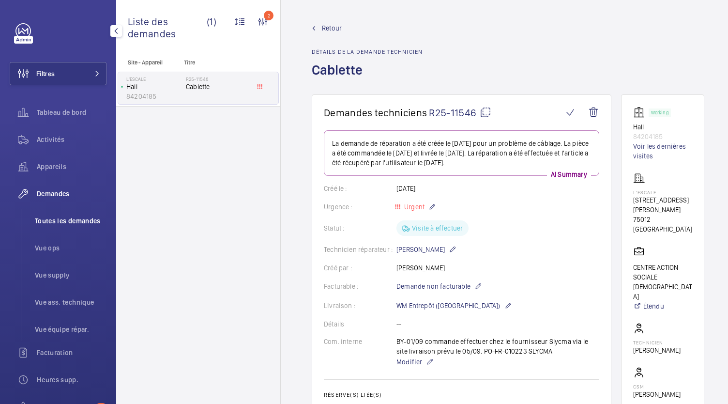
click at [80, 231] on li "Toutes les demandes" at bounding box center [66, 220] width 79 height 23
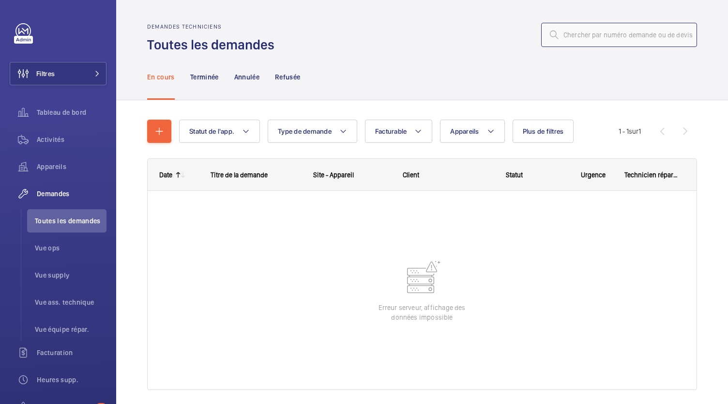
click at [585, 33] on input "text" at bounding box center [619, 35] width 156 height 24
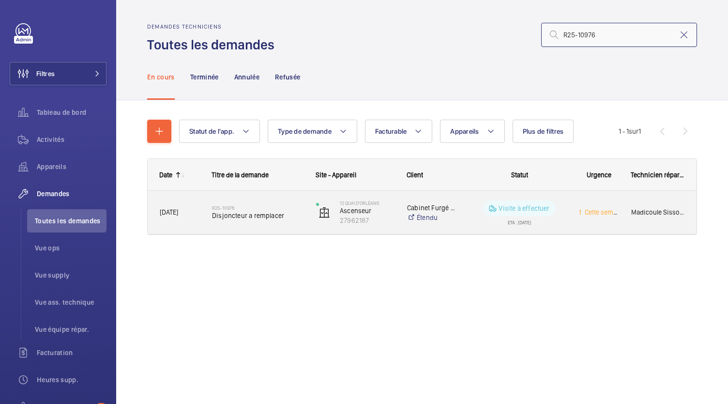
type input "R25-10976"
click at [250, 211] on span "Disjoncteur a remplacer" at bounding box center [257, 216] width 91 height 10
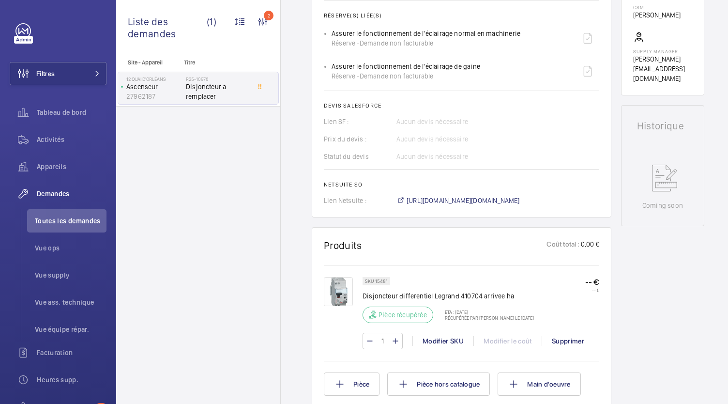
scroll to position [357, 0]
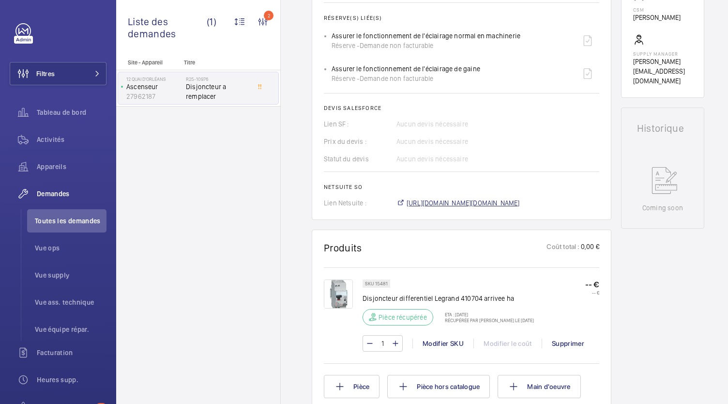
click at [444, 201] on span "https://6461500.app.netsuite.com/app/accounting/transactions/salesord.nl?id=292…" at bounding box center [463, 203] width 113 height 10
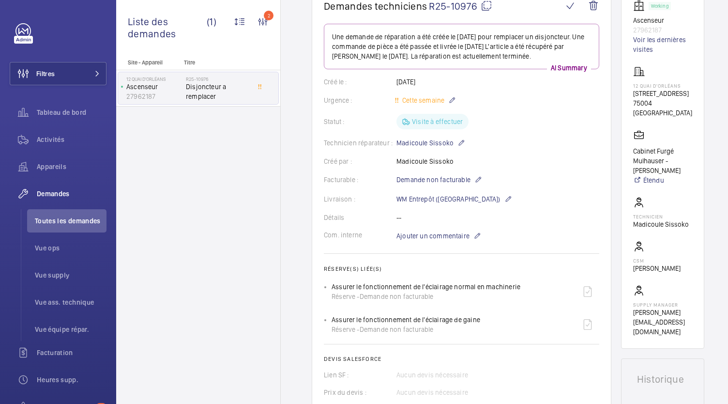
scroll to position [0, 0]
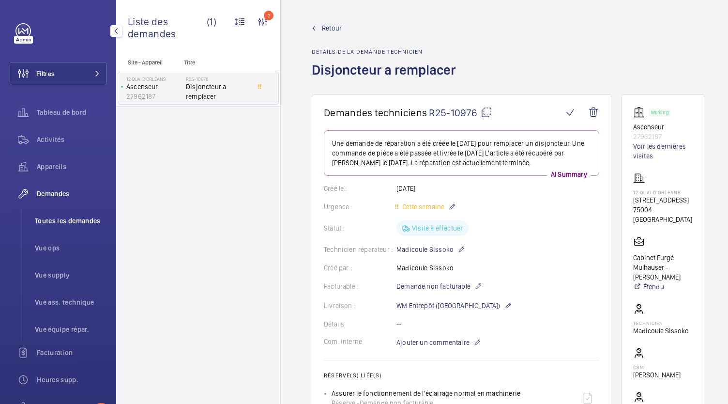
click at [66, 228] on li "Toutes les demandes" at bounding box center [66, 220] width 79 height 23
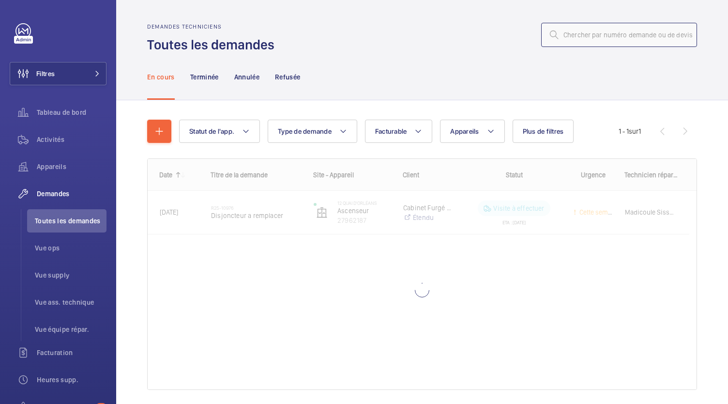
click at [562, 43] on input "text" at bounding box center [619, 35] width 156 height 24
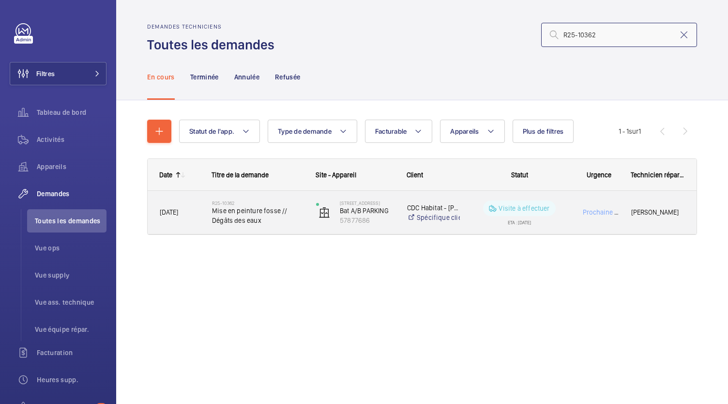
type input "R25-10362"
click at [235, 206] on span "Mise en peinture fosse // Dégâts des eaux" at bounding box center [257, 215] width 91 height 19
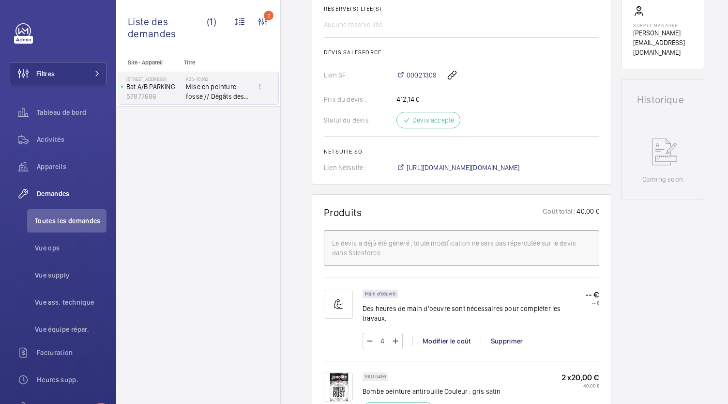
scroll to position [385, 0]
click at [428, 168] on span "https://6461500.app.netsuite.com/app/accounting/transactions/salesord.nl?id=289…" at bounding box center [463, 168] width 113 height 10
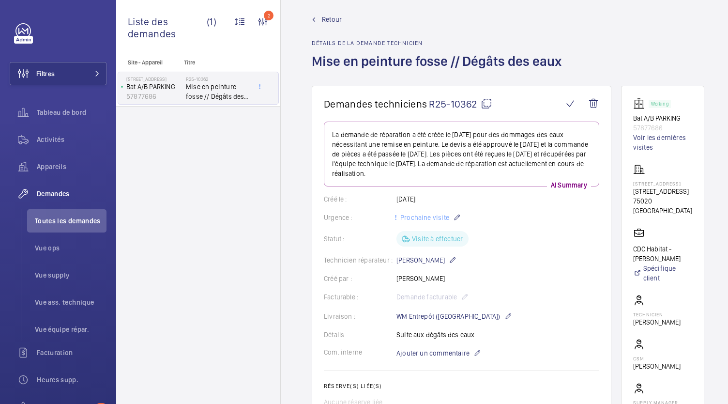
scroll to position [0, 0]
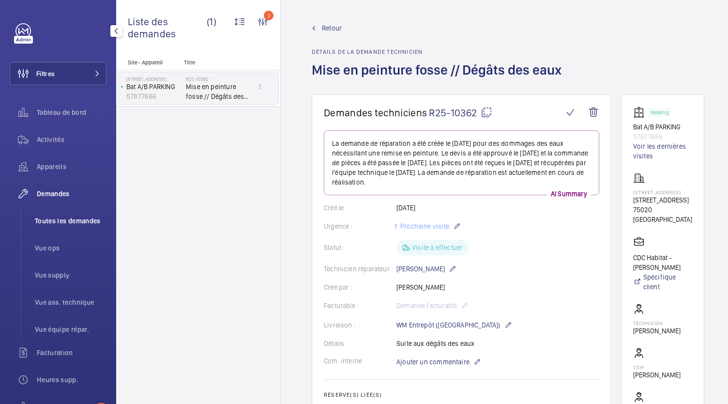
click at [58, 229] on li "Toutes les demandes" at bounding box center [66, 220] width 79 height 23
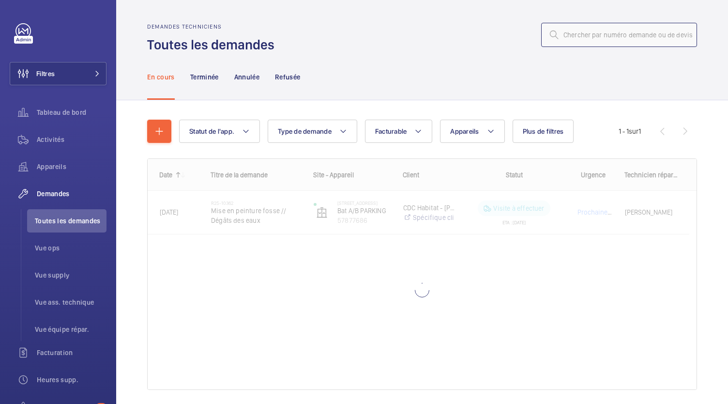
click at [580, 37] on input "text" at bounding box center [619, 35] width 156 height 24
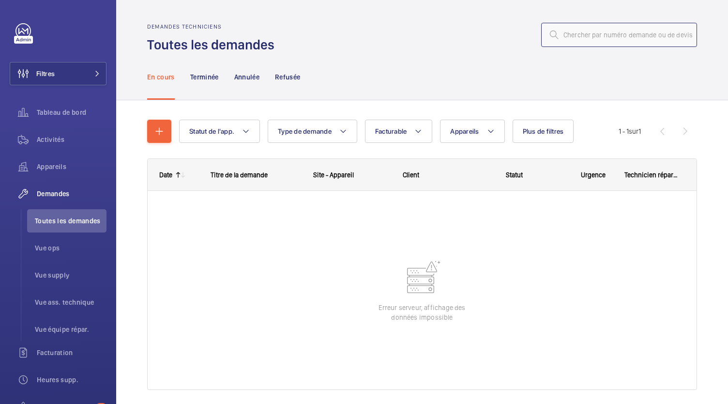
click at [568, 37] on input "text" at bounding box center [619, 35] width 156 height 24
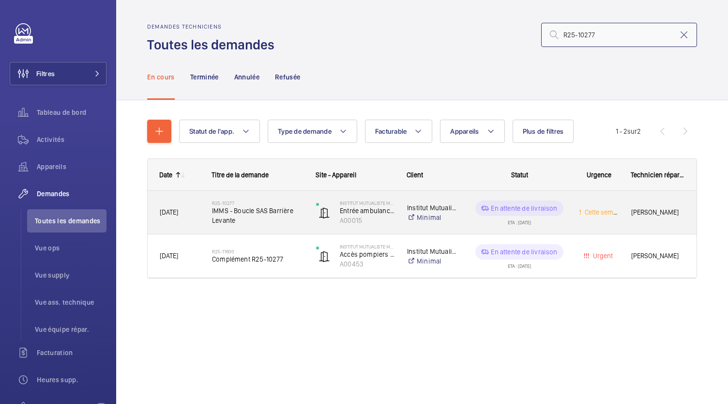
type input "R25-10277"
click at [238, 211] on span "IMMS - Boucle SAS Barrière Levante" at bounding box center [257, 215] width 91 height 19
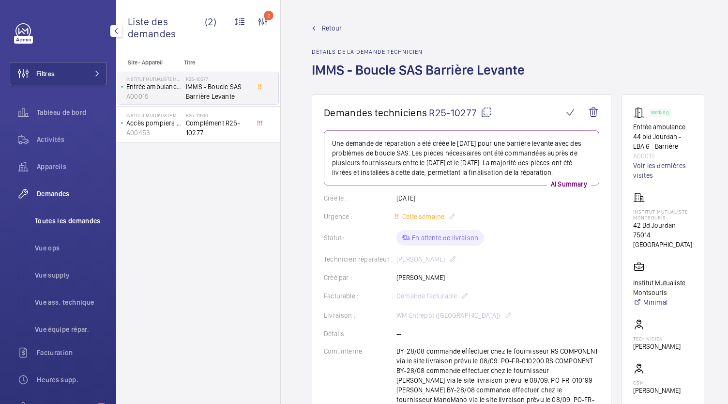
click at [81, 223] on span "Toutes les demandes" at bounding box center [71, 221] width 72 height 10
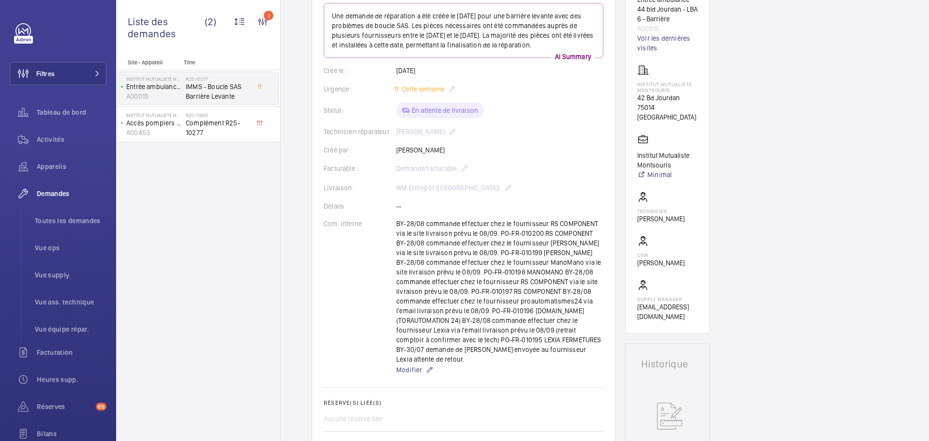
scroll to position [126, 0]
click at [46, 193] on span "Demandes" at bounding box center [72, 194] width 70 height 10
click at [75, 223] on span "Toutes les demandes" at bounding box center [71, 221] width 72 height 10
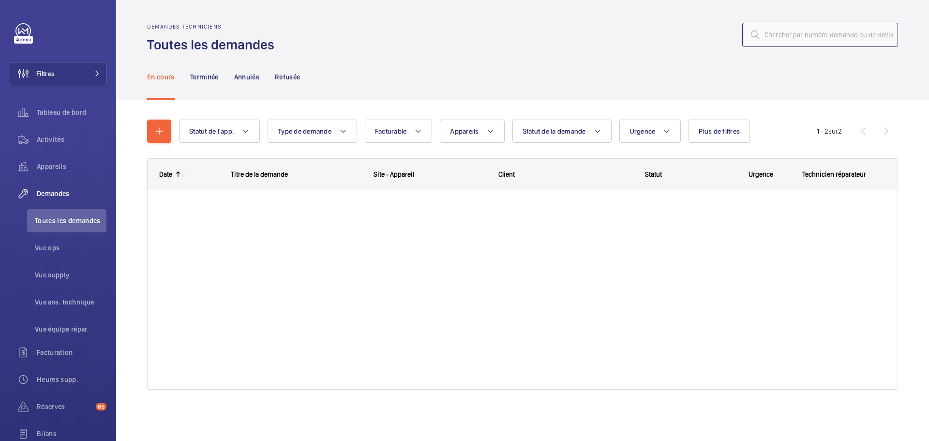
click at [727, 37] on input "text" at bounding box center [820, 35] width 156 height 24
click at [727, 34] on input "RT-2509589" at bounding box center [820, 35] width 156 height 24
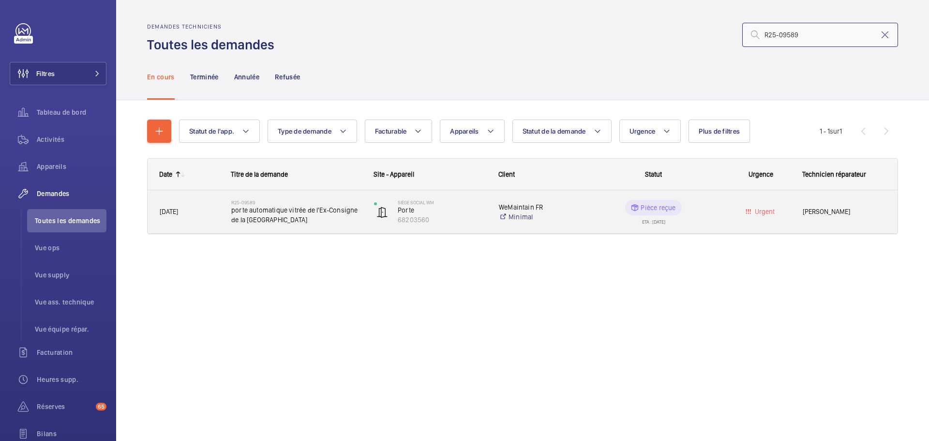
type input "R25-09589"
click at [277, 212] on span "porte automatique vitrée de l'Ex-Consigne de la [GEOGRAPHIC_DATA]" at bounding box center [296, 214] width 130 height 19
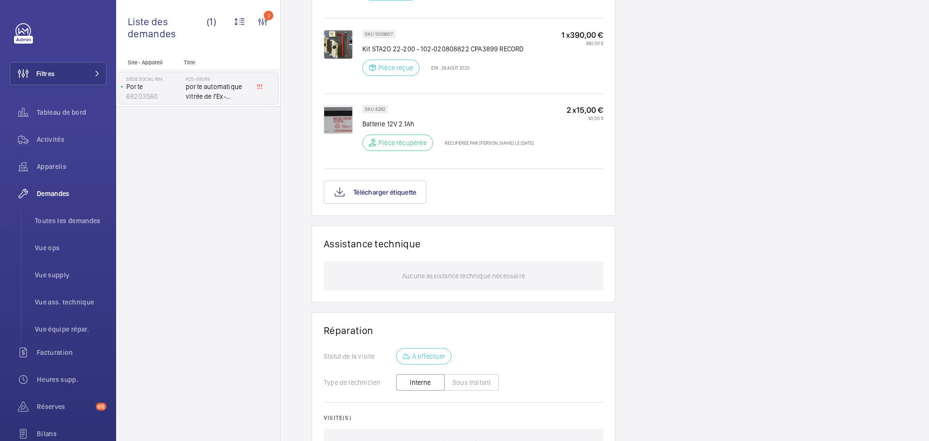
scroll to position [848, 0]
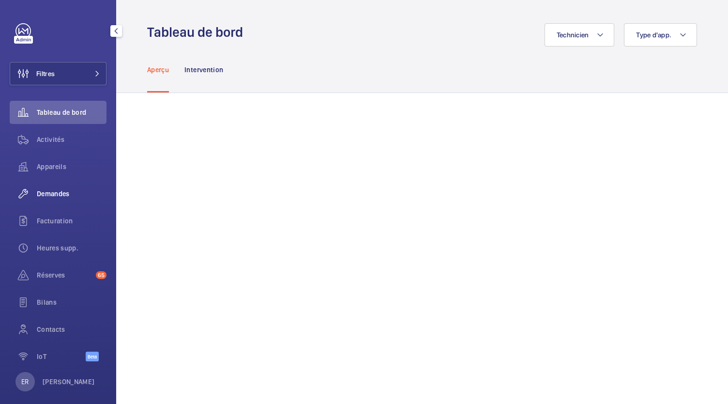
click at [64, 193] on span "Demandes" at bounding box center [72, 194] width 70 height 10
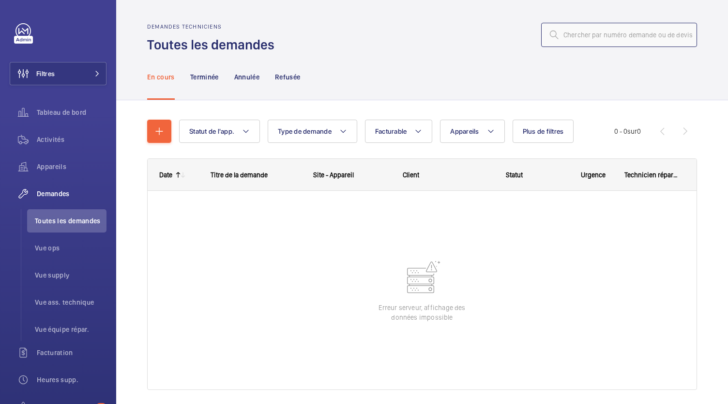
click at [589, 31] on input "text" at bounding box center [619, 35] width 156 height 24
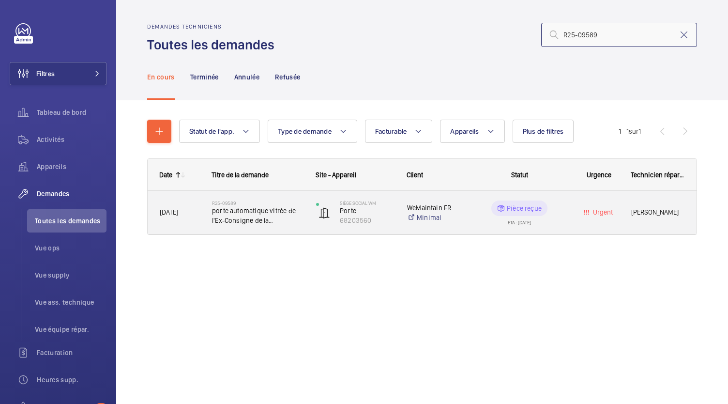
type input "R25-09589"
click at [250, 212] on span "porte automatique vitrée de l'Ex-Consigne de la [GEOGRAPHIC_DATA]" at bounding box center [257, 215] width 91 height 19
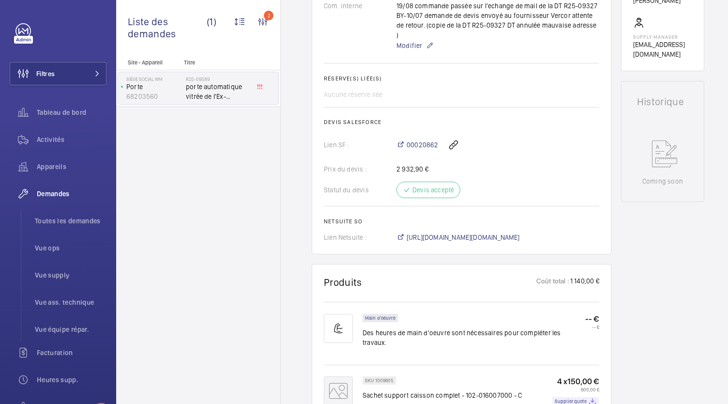
scroll to position [356, 0]
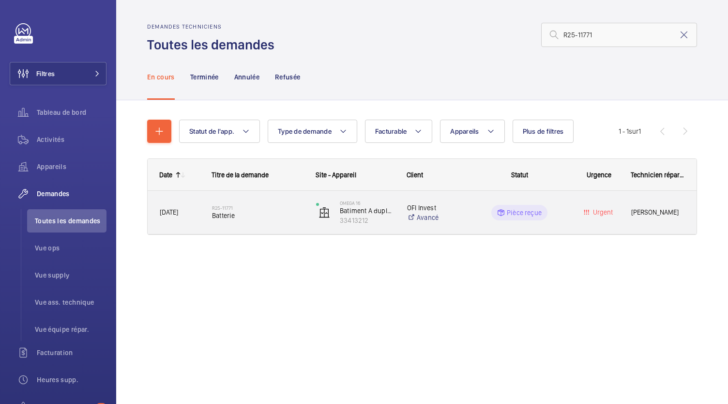
type input "R25-11771"
click at [235, 212] on span "Batterie" at bounding box center [257, 216] width 91 height 10
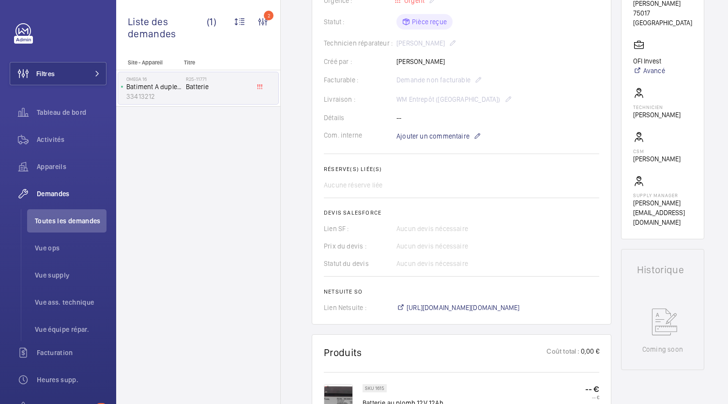
scroll to position [264, 0]
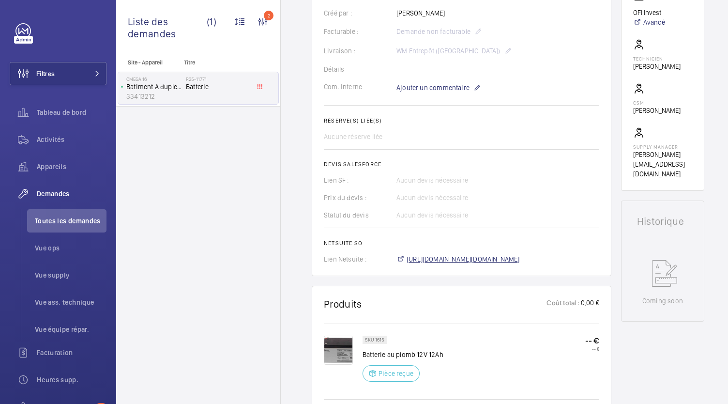
click at [434, 255] on span "https://6461500.app.netsuite.com/app/accounting/transactions/salesord.nl?id=298…" at bounding box center [463, 259] width 113 height 10
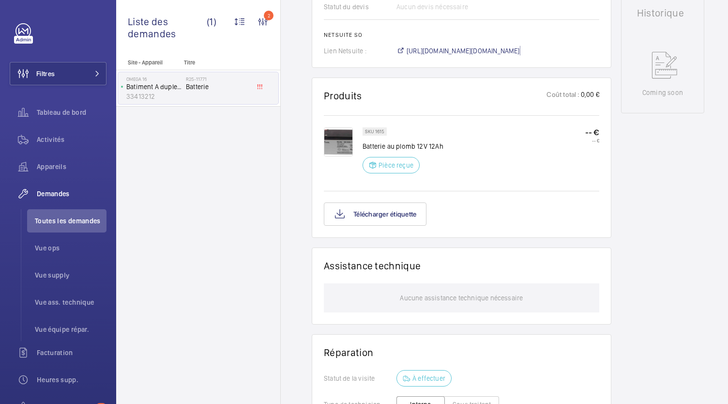
scroll to position [472, 0]
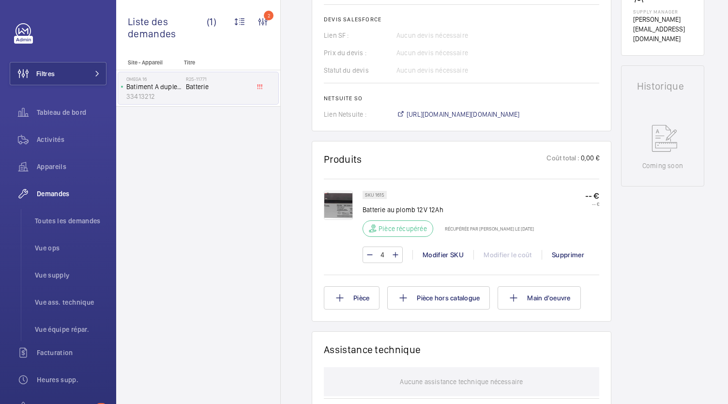
scroll to position [409, 0]
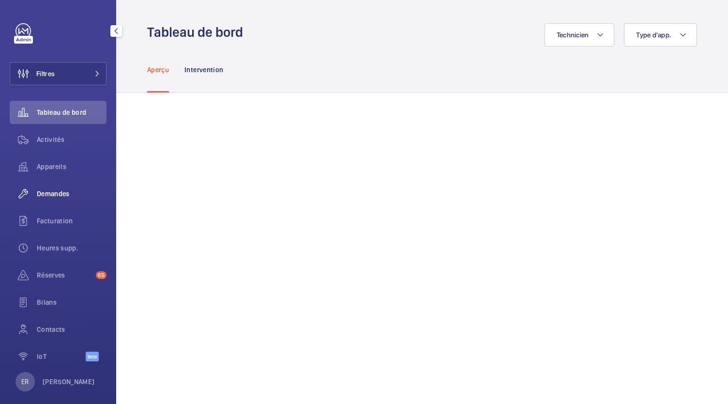
click at [53, 192] on span "Demandes" at bounding box center [72, 194] width 70 height 10
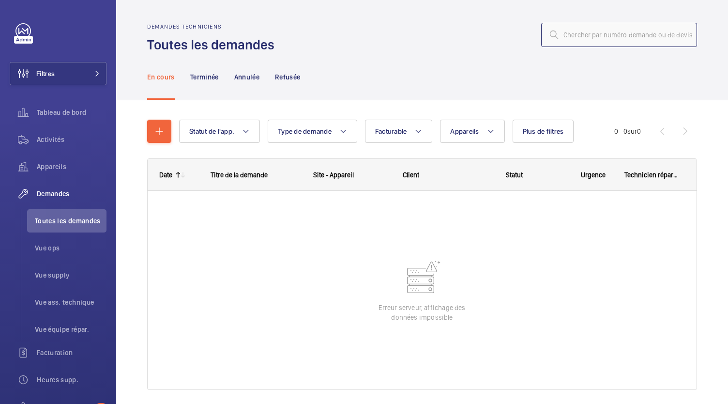
click at [610, 35] on input "text" at bounding box center [619, 35] width 156 height 24
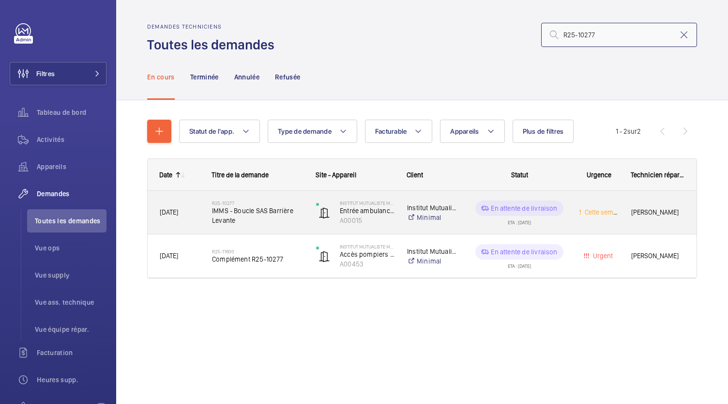
type input "R25-10277"
click at [233, 209] on span "IMMS - Boucle SAS Barrière Levante" at bounding box center [257, 215] width 91 height 19
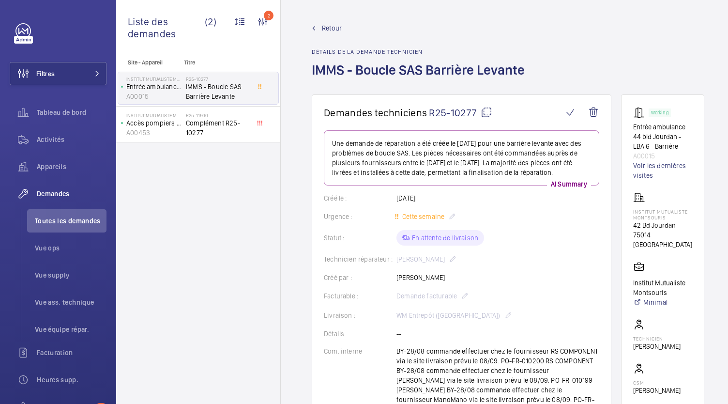
click at [434, 276] on div "Créé par : Sacha Vasta" at bounding box center [461, 278] width 275 height 10
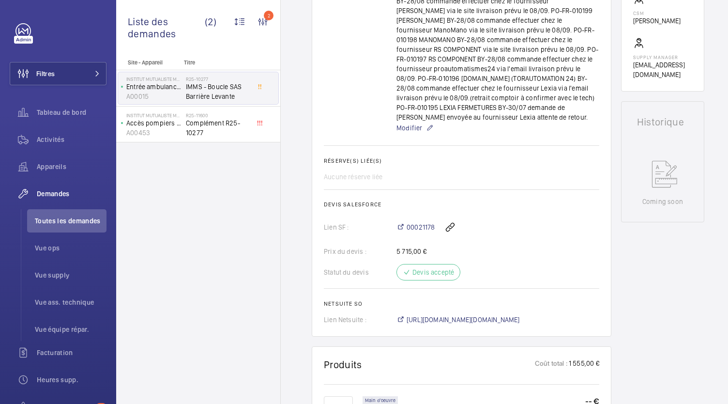
scroll to position [464, 0]
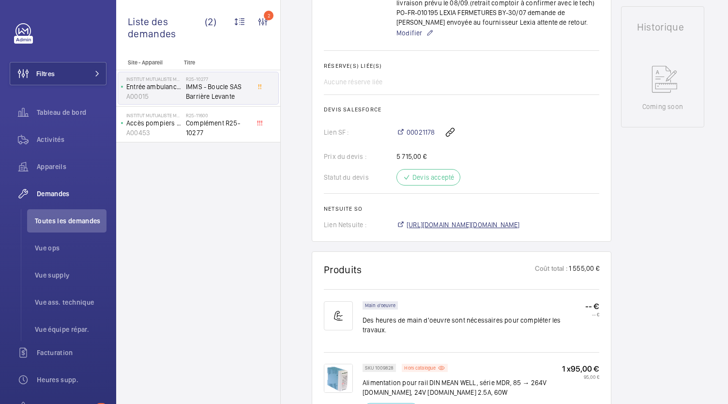
click at [428, 220] on span "[URL][DOMAIN_NAME][DOMAIN_NAME]" at bounding box center [463, 225] width 113 height 10
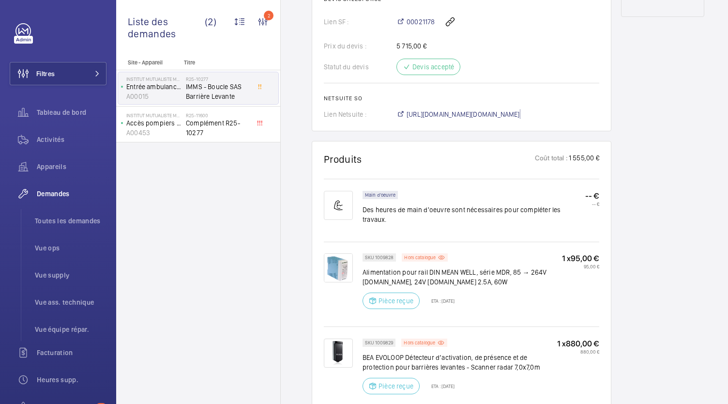
scroll to position [574, 0]
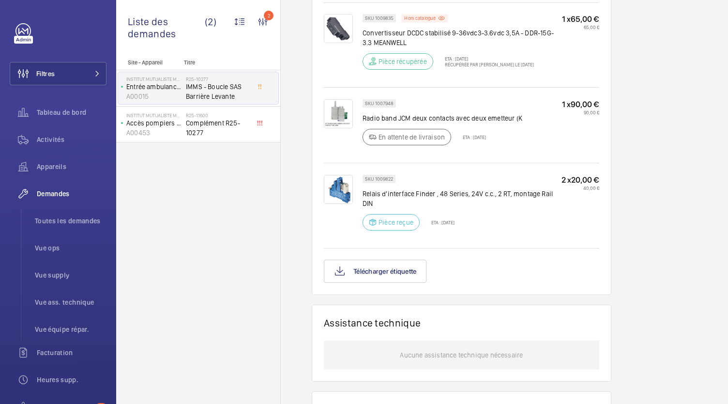
scroll to position [1331, 0]
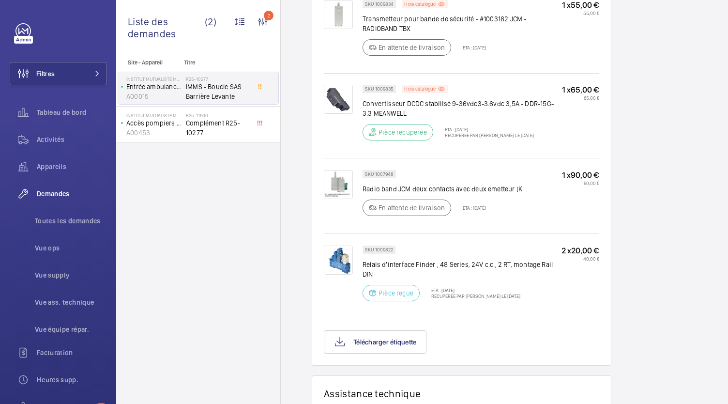
scroll to position [1263, 0]
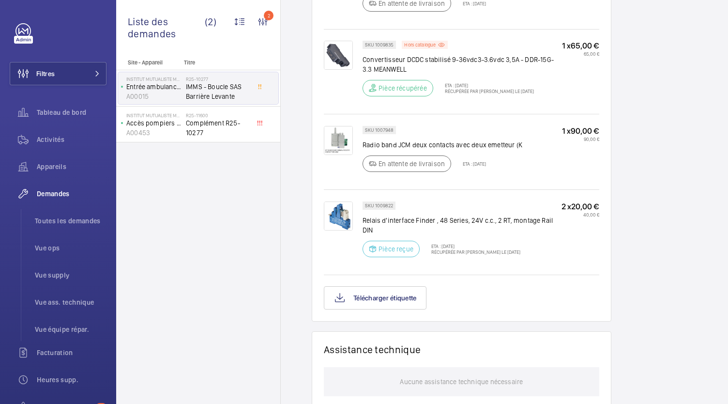
scroll to position [1297, 0]
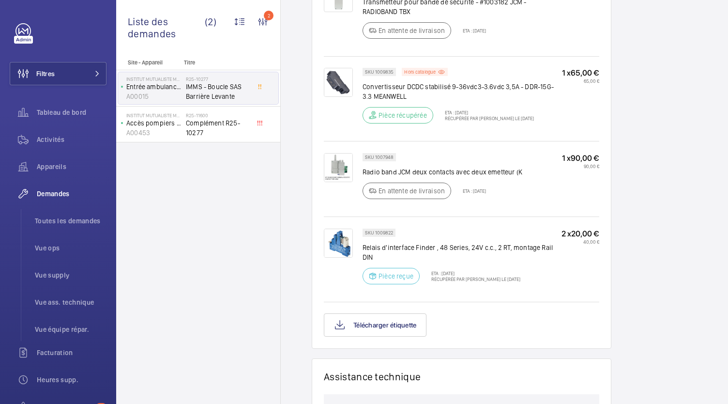
scroll to position [1271, 0]
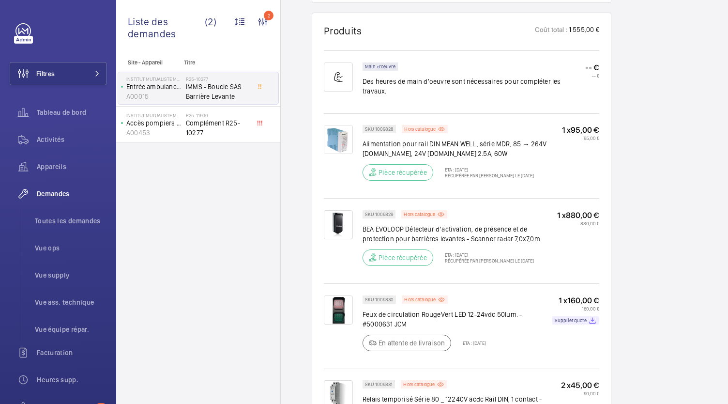
scroll to position [703, 0]
drag, startPoint x: 422, startPoint y: 238, endPoint x: 279, endPoint y: 269, distance: 146.2
click at [279, 269] on div "Site - Appareil Titre Institut Mutualiste Montsouris Entrée ambulance 44 bld Jo…" at bounding box center [198, 231] width 164 height 345
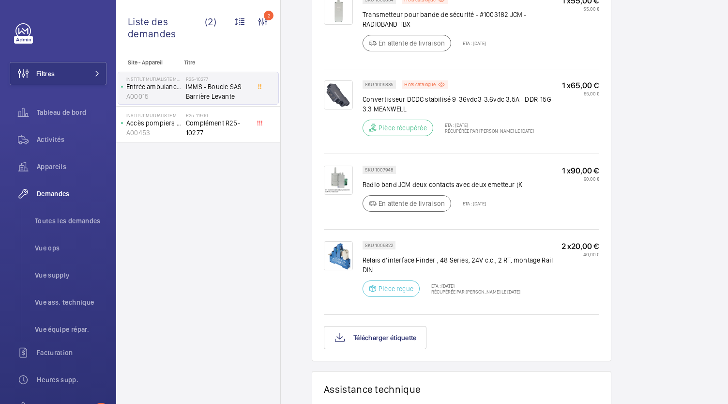
scroll to position [1265, 0]
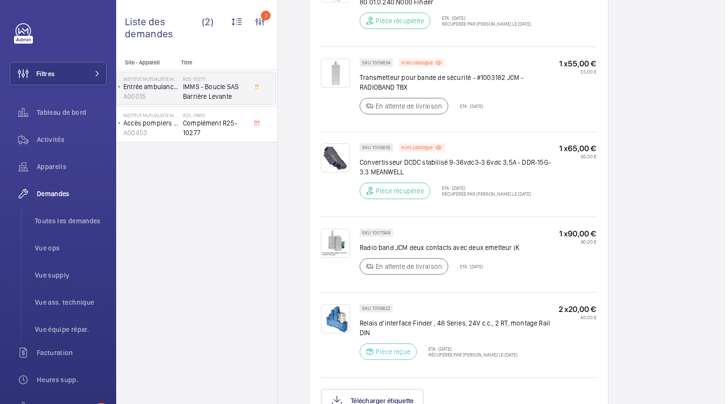
scroll to position [0, 2]
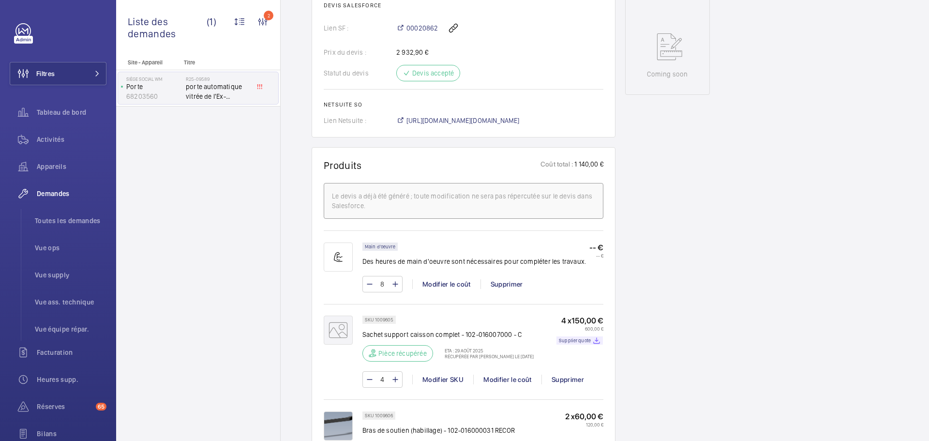
scroll to position [479, 0]
click at [483, 126] on span "[URL][DOMAIN_NAME][DOMAIN_NAME]" at bounding box center [463, 122] width 113 height 10
